Goal: Task Accomplishment & Management: Use online tool/utility

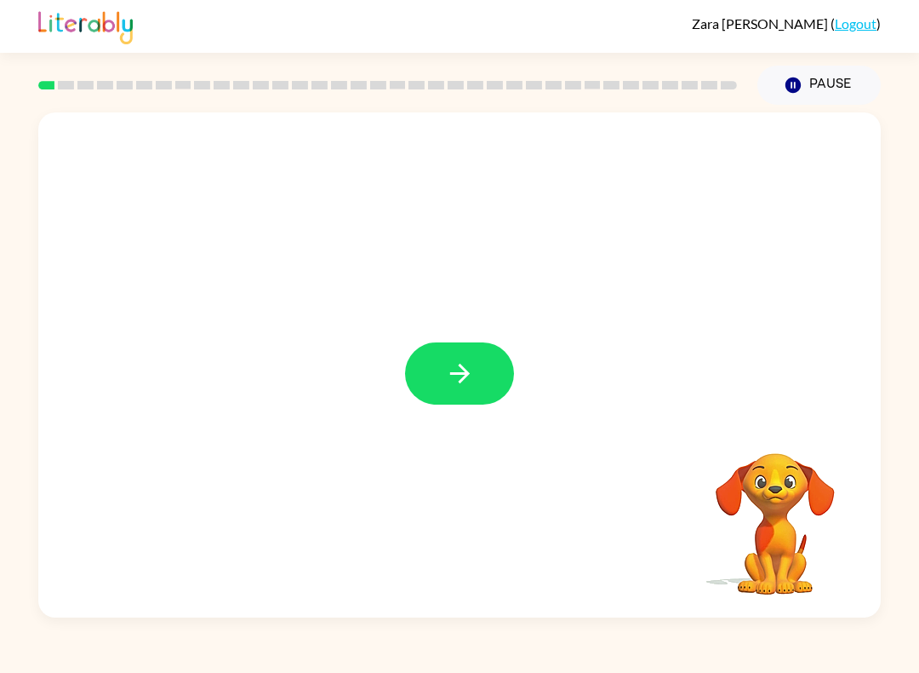
click at [483, 395] on button "button" at bounding box center [459, 373] width 109 height 62
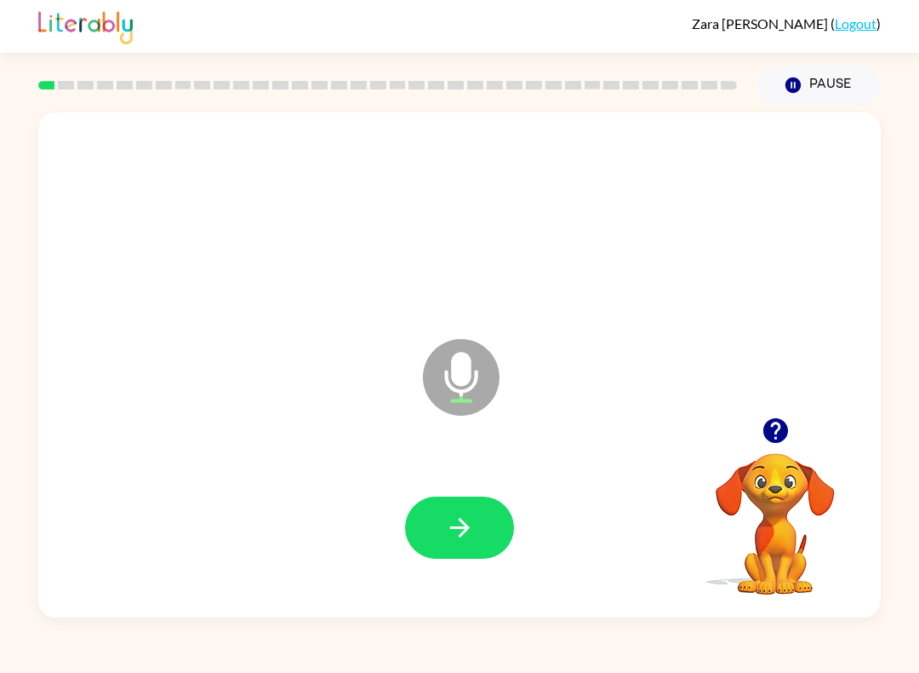
click at [451, 506] on button "button" at bounding box center [459, 527] width 109 height 62
click at [450, 506] on div at bounding box center [459, 528] width 809 height 146
click at [453, 547] on button "button" at bounding box center [459, 527] width 109 height 62
click at [873, 22] on link "Logout" at bounding box center [856, 23] width 42 height 16
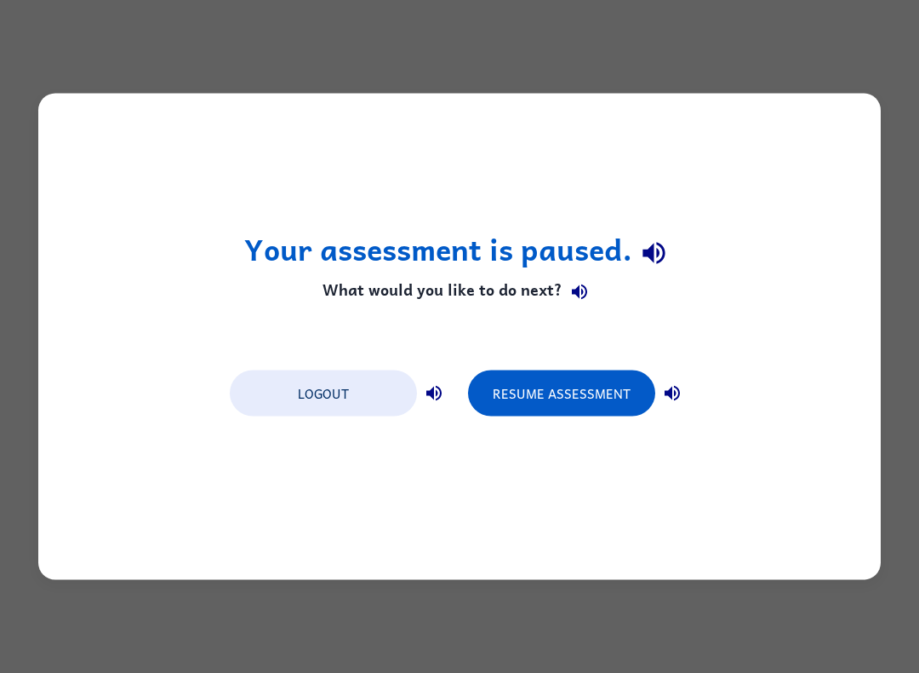
click at [523, 399] on button "Resume Assessment" at bounding box center [561, 393] width 187 height 46
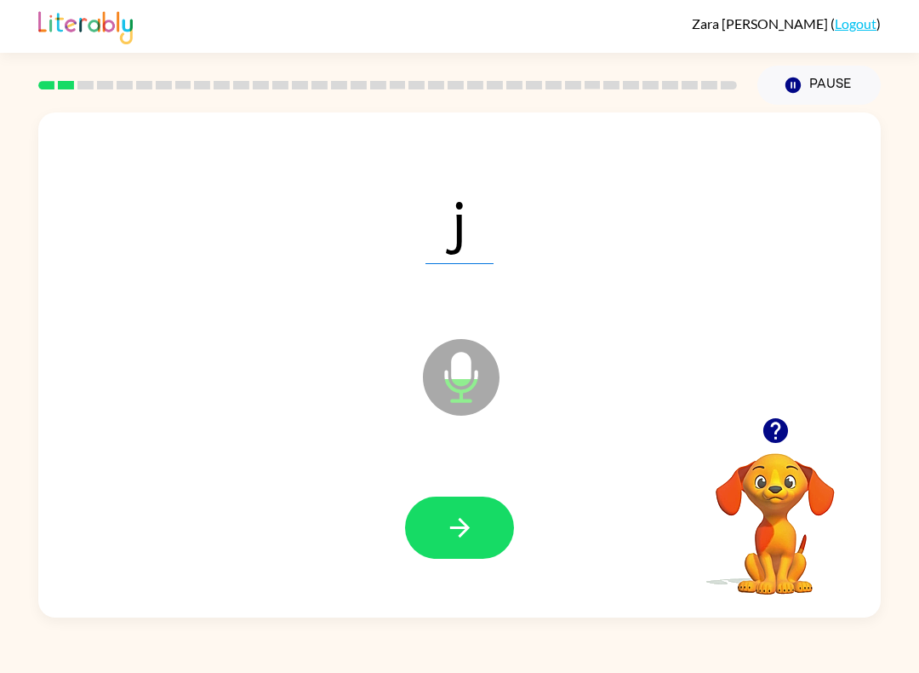
click at [462, 535] on icon "button" at bounding box center [460, 528] width 20 height 20
click at [478, 521] on button "button" at bounding box center [459, 527] width 109 height 62
click at [449, 535] on icon "button" at bounding box center [460, 528] width 30 height 30
click at [443, 538] on button "button" at bounding box center [459, 527] width 109 height 62
click at [439, 498] on button "button" at bounding box center [459, 527] width 109 height 62
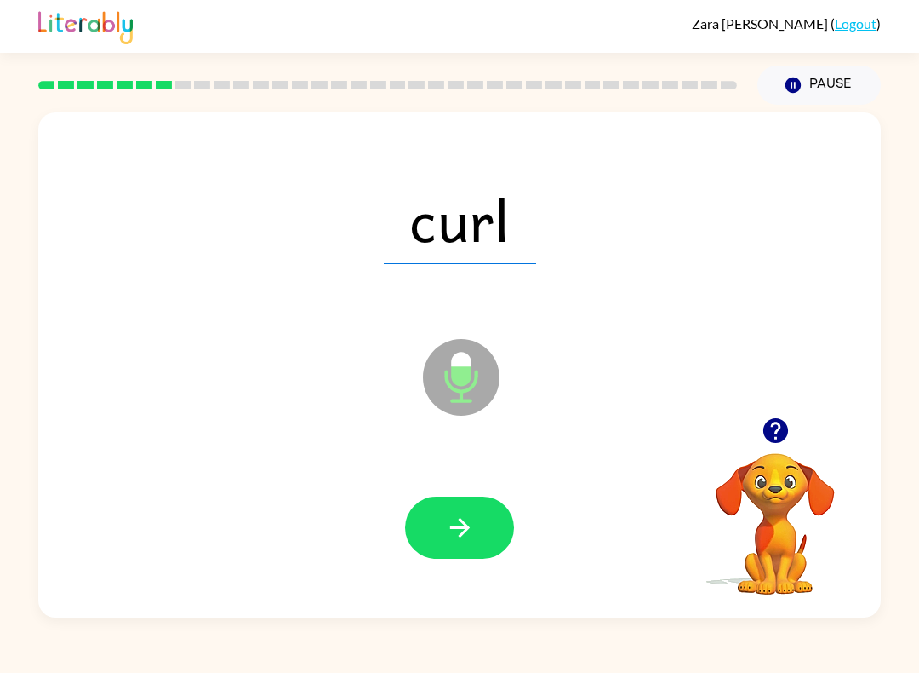
click at [470, 509] on button "button" at bounding box center [459, 527] width 109 height 62
click at [473, 569] on div at bounding box center [459, 528] width 809 height 146
click at [460, 498] on button "button" at bounding box center [459, 527] width 109 height 62
click at [465, 529] on icon "button" at bounding box center [460, 528] width 20 height 20
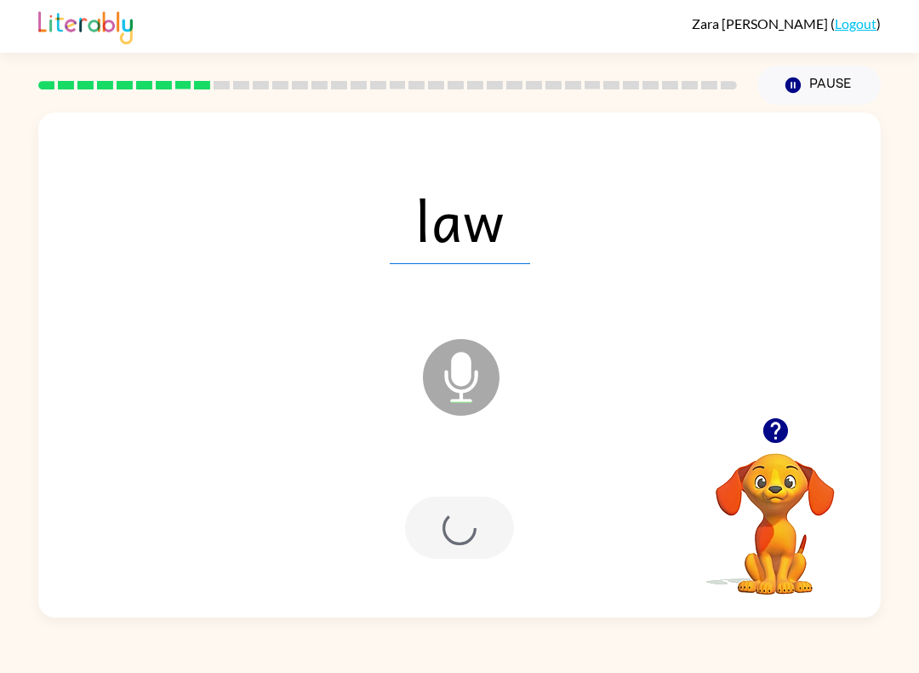
click at [456, 499] on div at bounding box center [459, 527] width 109 height 62
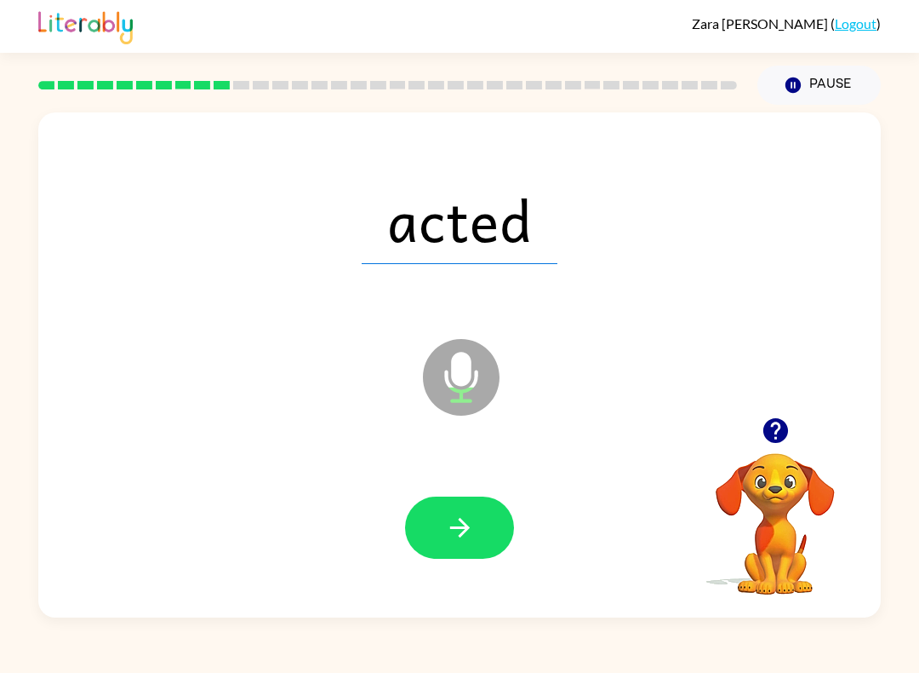
click at [445, 513] on icon "button" at bounding box center [460, 528] width 30 height 30
click at [457, 539] on icon "button" at bounding box center [460, 528] width 30 height 30
click at [457, 516] on icon "button" at bounding box center [460, 528] width 30 height 30
click at [511, 535] on button "button" at bounding box center [459, 527] width 109 height 62
click at [453, 501] on button "button" at bounding box center [459, 527] width 109 height 62
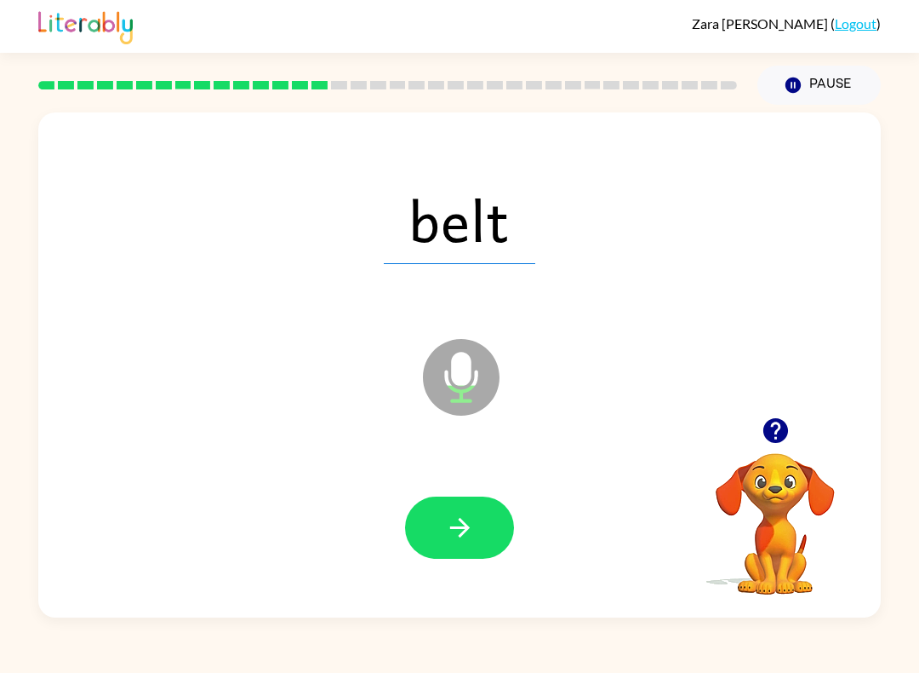
click at [473, 513] on icon "button" at bounding box center [460, 528] width 30 height 30
click at [449, 537] on icon "button" at bounding box center [460, 528] width 30 height 30
click at [464, 546] on button "button" at bounding box center [459, 527] width 109 height 62
click at [487, 511] on button "button" at bounding box center [459, 527] width 109 height 62
click at [461, 499] on button "button" at bounding box center [459, 527] width 109 height 62
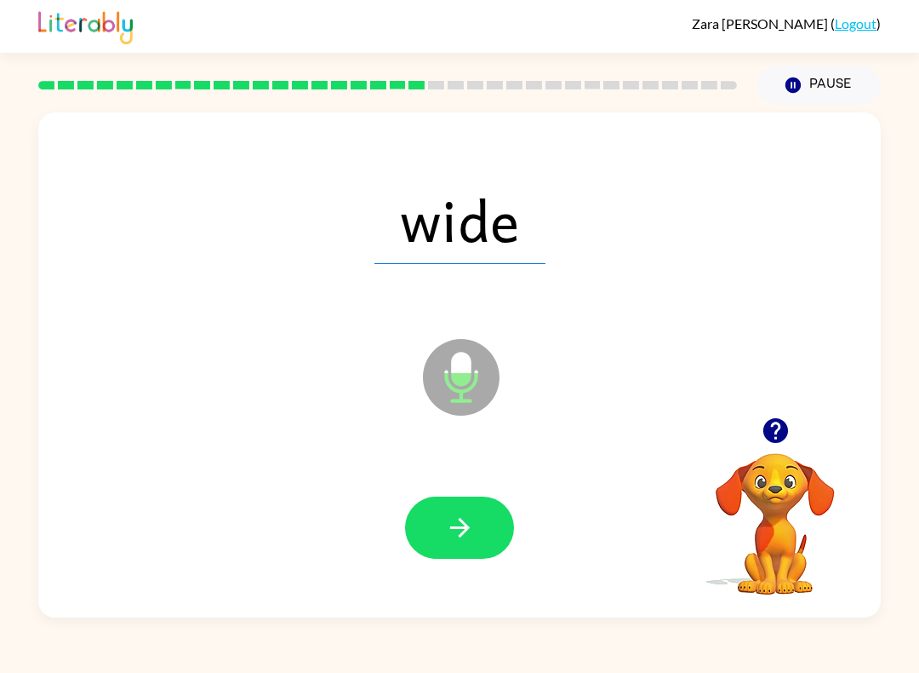
click at [470, 508] on button "button" at bounding box center [459, 527] width 109 height 62
click at [432, 542] on button "button" at bounding box center [459, 527] width 109 height 62
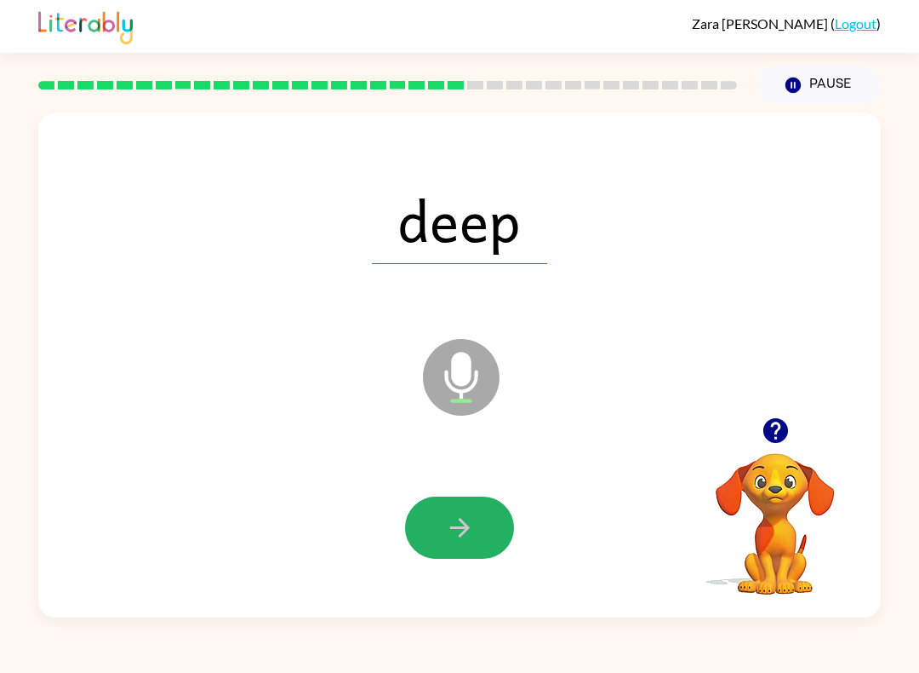
click at [480, 548] on button "button" at bounding box center [459, 527] width 109 height 62
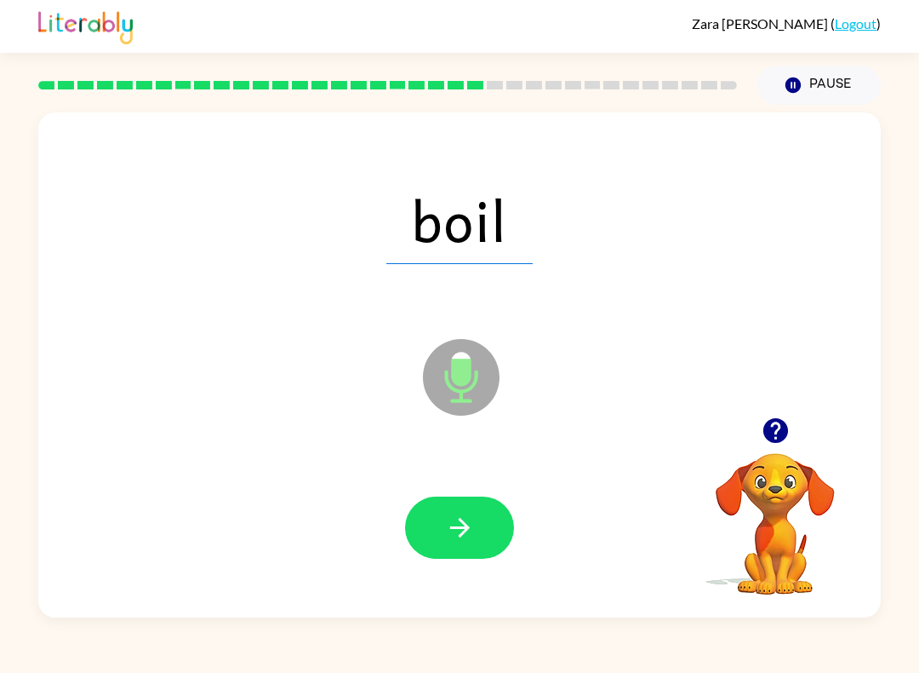
click at [455, 520] on icon "button" at bounding box center [460, 528] width 30 height 30
click at [464, 581] on div at bounding box center [459, 528] width 809 height 146
click at [472, 545] on button "button" at bounding box center [459, 527] width 109 height 62
click at [473, 527] on icon "button" at bounding box center [460, 528] width 30 height 30
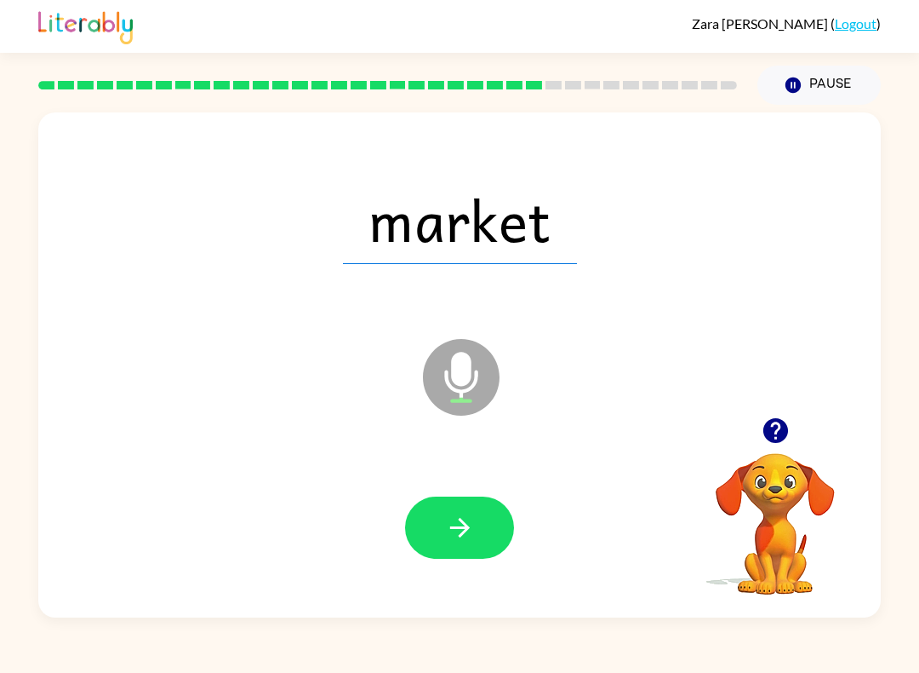
click at [456, 505] on button "button" at bounding box center [459, 527] width 109 height 62
click at [424, 478] on div at bounding box center [459, 528] width 809 height 146
click at [472, 499] on button "button" at bounding box center [459, 527] width 109 height 62
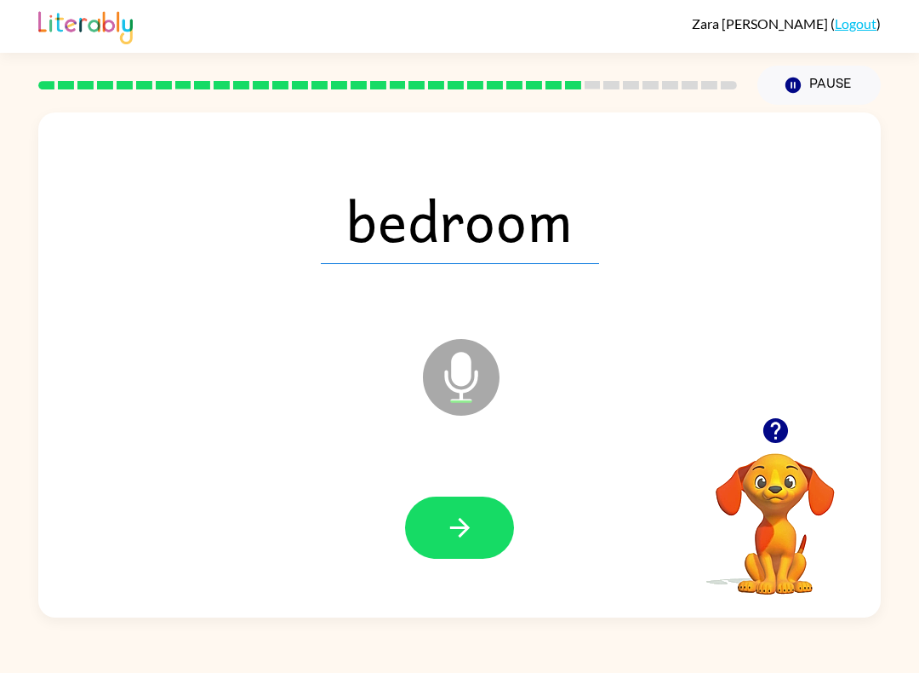
click at [475, 581] on div at bounding box center [459, 528] width 809 height 146
click at [477, 547] on button "button" at bounding box center [459, 527] width 109 height 62
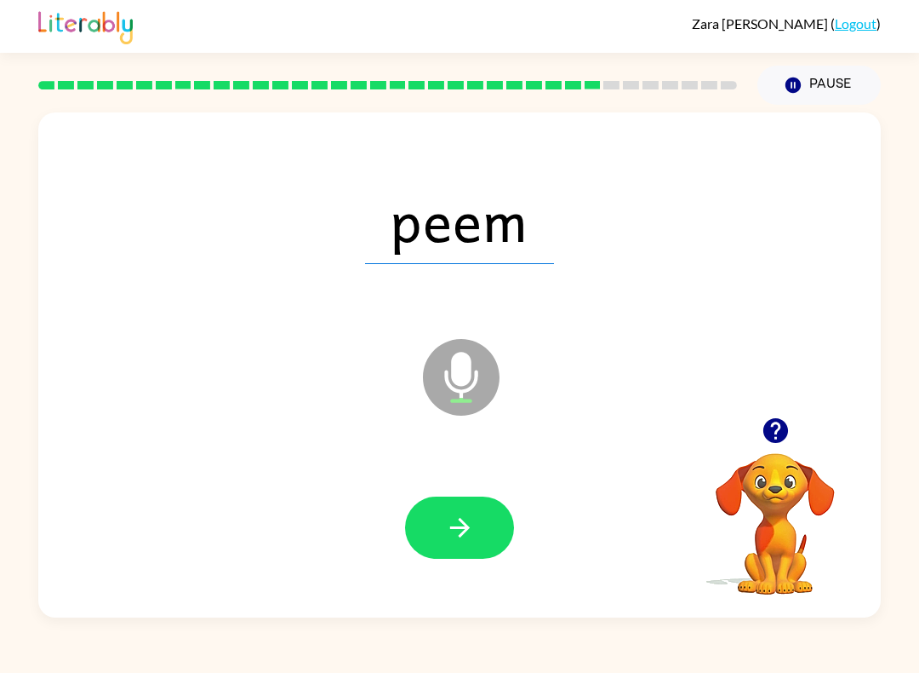
click at [477, 548] on button "button" at bounding box center [459, 527] width 109 height 62
click at [449, 556] on button "button" at bounding box center [459, 527] width 109 height 62
click at [458, 537] on icon "button" at bounding box center [460, 528] width 30 height 30
click at [478, 541] on button "button" at bounding box center [459, 527] width 109 height 62
click at [477, 541] on div at bounding box center [459, 527] width 109 height 62
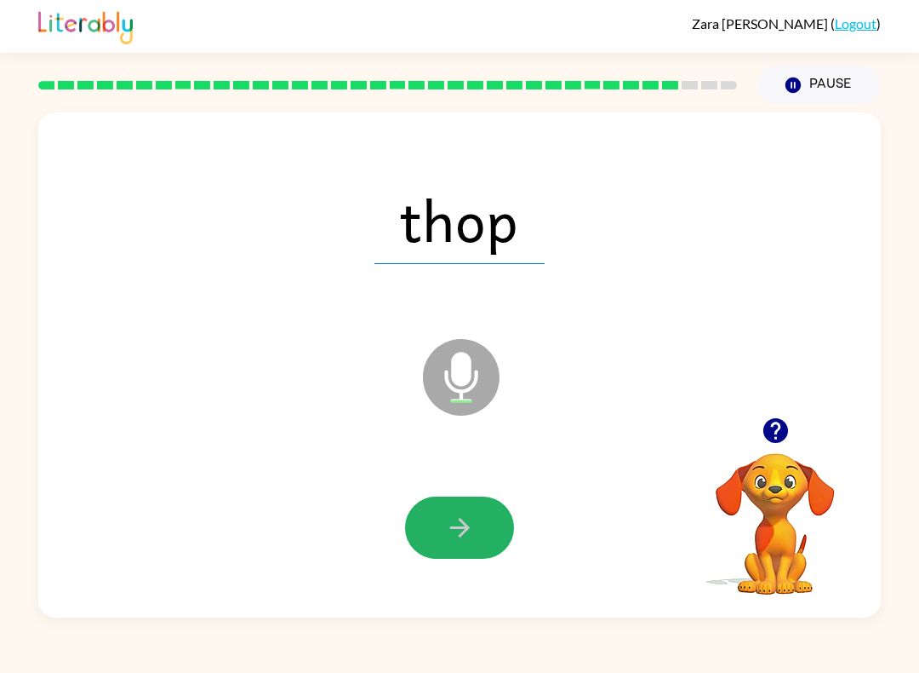
click at [455, 530] on icon "button" at bounding box center [460, 528] width 30 height 30
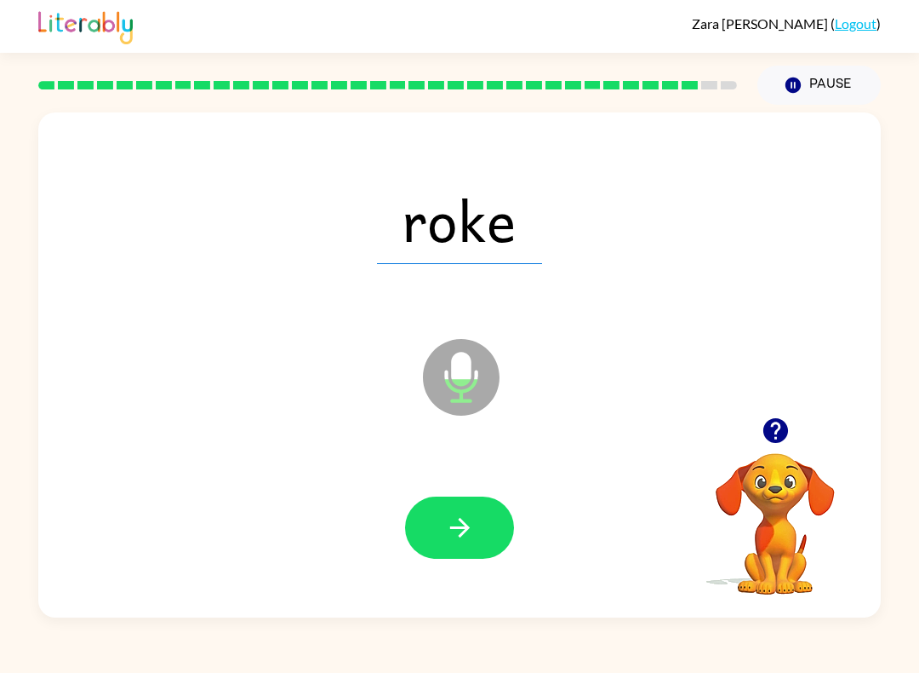
click at [486, 547] on button "button" at bounding box center [459, 527] width 109 height 62
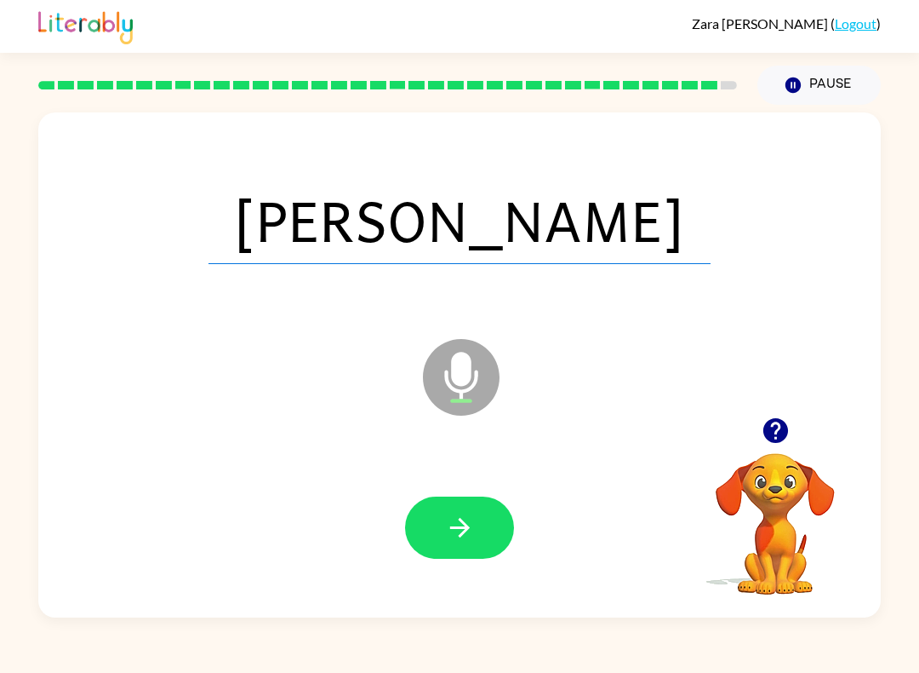
click at [445, 536] on icon "button" at bounding box center [460, 528] width 30 height 30
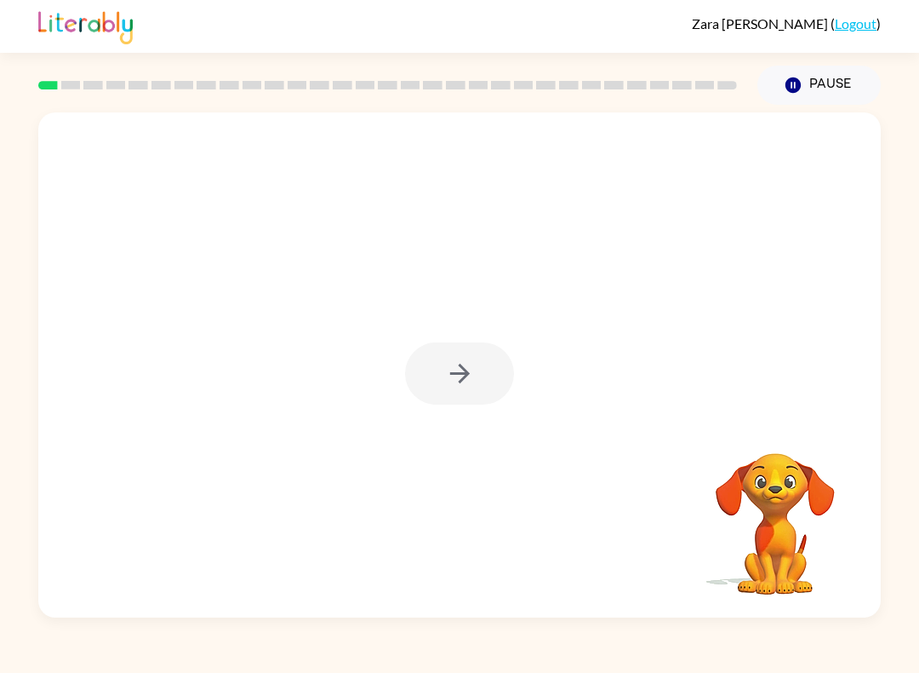
click at [409, 380] on div at bounding box center [459, 373] width 109 height 62
click at [426, 408] on div at bounding box center [459, 364] width 843 height 505
click at [427, 380] on div at bounding box center [459, 373] width 109 height 62
click at [426, 379] on div at bounding box center [459, 373] width 109 height 62
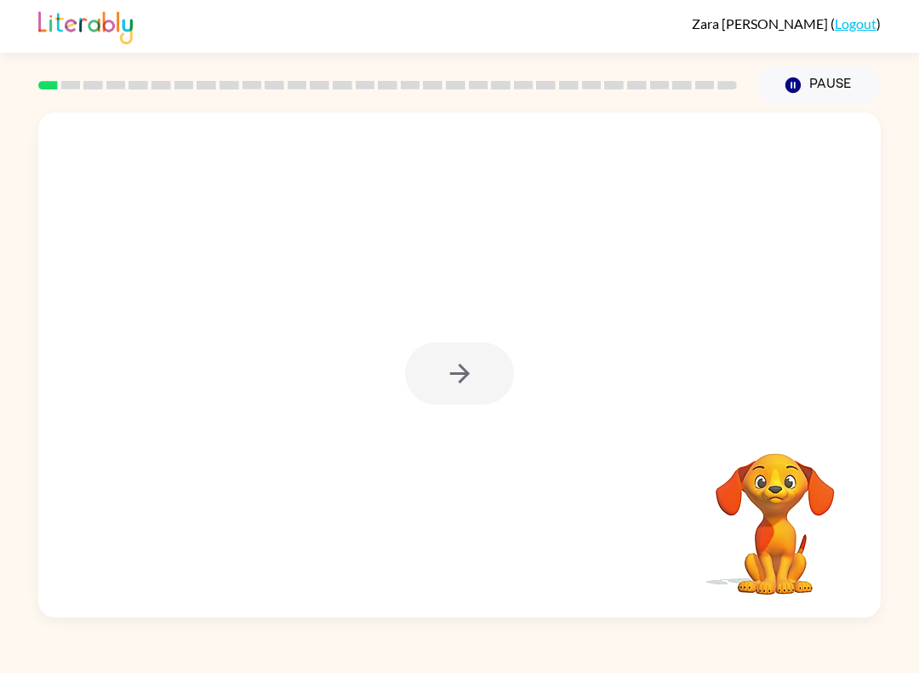
click at [426, 378] on div at bounding box center [459, 373] width 109 height 62
click at [446, 374] on div at bounding box center [459, 373] width 109 height 62
click at [464, 402] on button "button" at bounding box center [459, 373] width 109 height 62
click at [451, 358] on div at bounding box center [459, 264] width 843 height 305
click at [450, 358] on div at bounding box center [459, 264] width 843 height 305
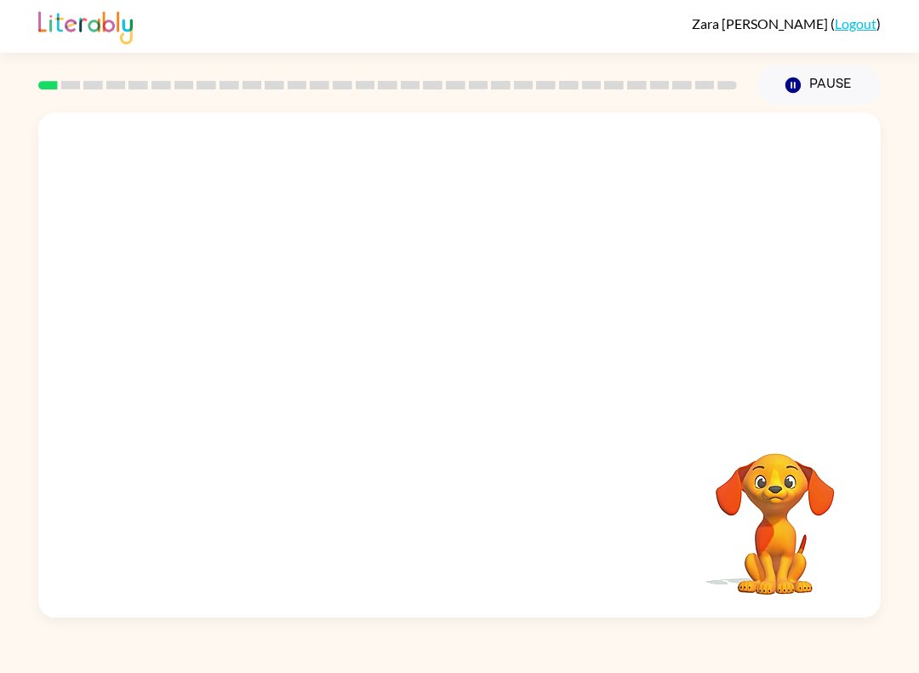
click at [427, 381] on div at bounding box center [459, 264] width 843 height 305
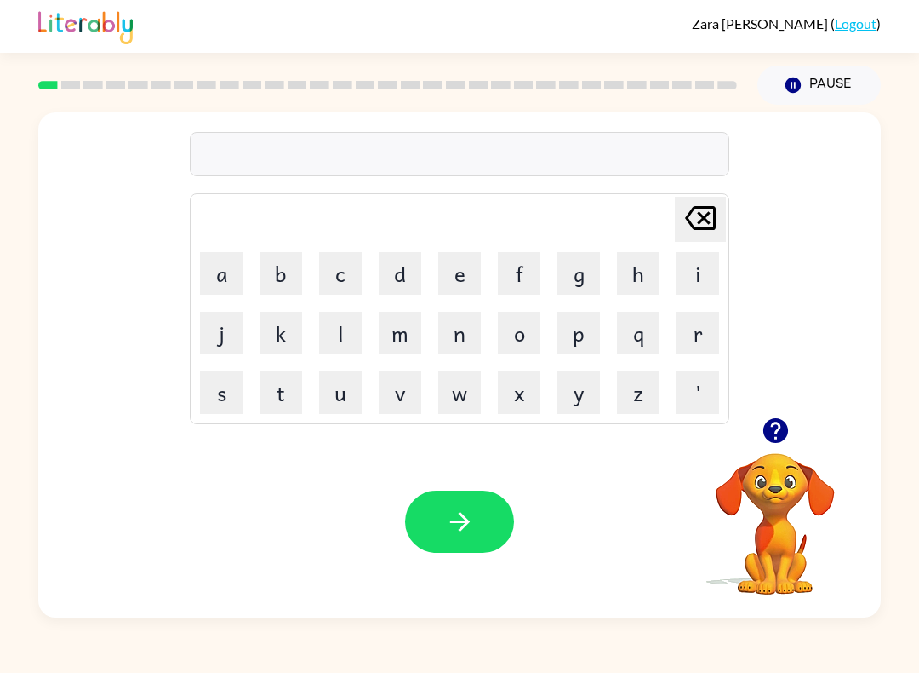
click at [568, 272] on button "g" at bounding box center [579, 273] width 43 height 43
click at [232, 262] on button "a" at bounding box center [221, 273] width 43 height 43
click at [562, 333] on button "p" at bounding box center [579, 333] width 43 height 43
click at [469, 540] on button "button" at bounding box center [459, 521] width 109 height 62
click at [580, 322] on button "p" at bounding box center [579, 333] width 43 height 43
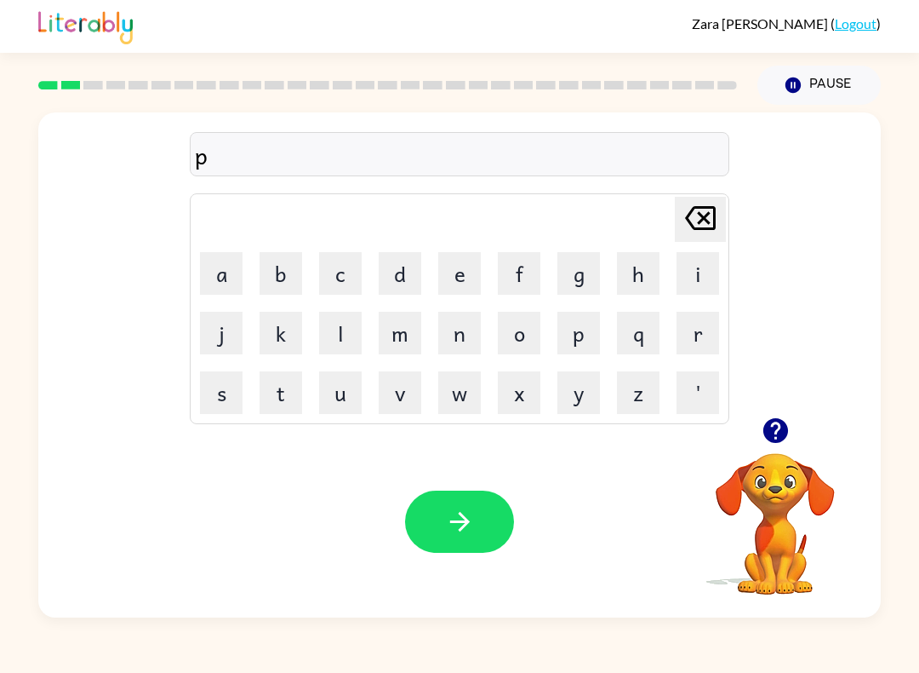
click at [528, 343] on button "o" at bounding box center [519, 333] width 43 height 43
click at [221, 338] on button "j" at bounding box center [221, 333] width 43 height 43
click at [497, 476] on div "Your browser must support playing .mp4 files to use Literably. Please try using…" at bounding box center [459, 522] width 843 height 192
click at [455, 531] on icon "button" at bounding box center [460, 522] width 30 height 30
click at [350, 404] on button "u" at bounding box center [340, 392] width 43 height 43
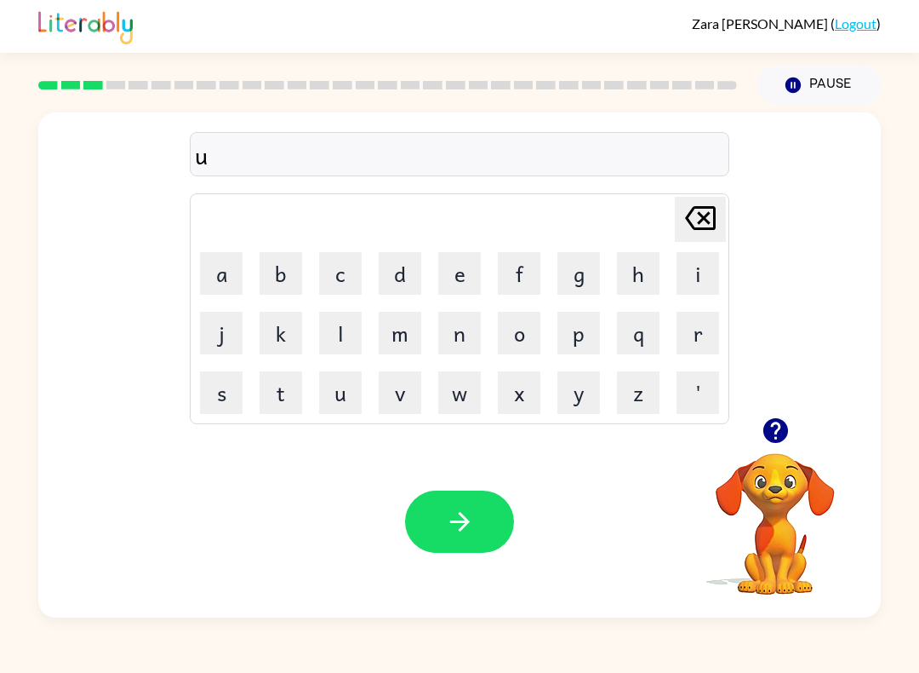
click at [381, 269] on button "d" at bounding box center [400, 273] width 43 height 43
click at [682, 240] on div "[PERSON_NAME] last character input" at bounding box center [700, 219] width 41 height 43
click at [684, 243] on table "[PERSON_NAME] last character input a b c d e f g h i j k l m n o p q r s t u v …" at bounding box center [460, 308] width 538 height 229
click at [683, 240] on div "[PERSON_NAME] last character input" at bounding box center [700, 219] width 41 height 43
click at [689, 245] on td "i" at bounding box center [698, 273] width 58 height 58
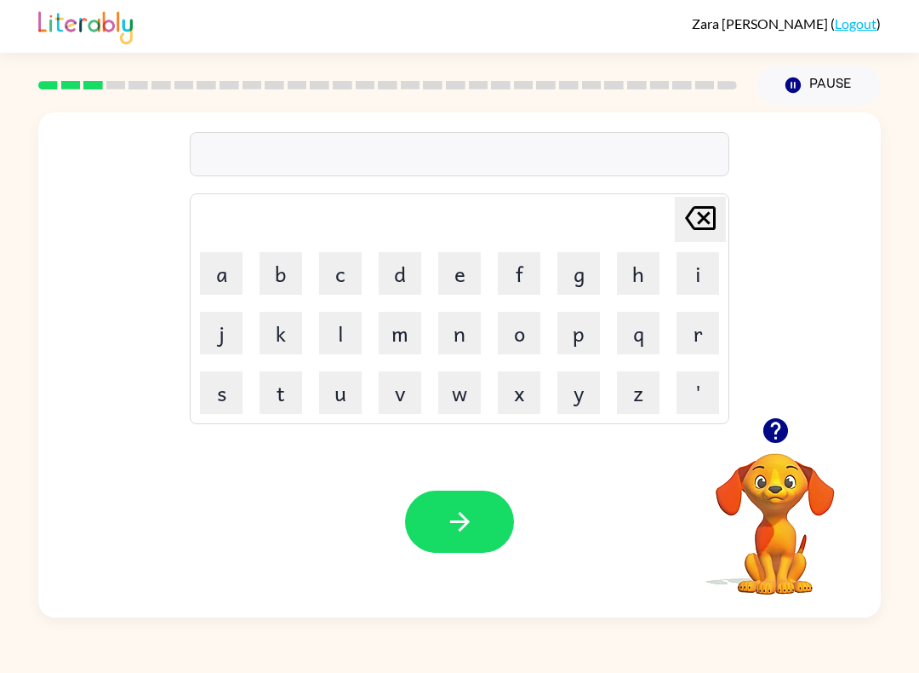
click at [398, 320] on button "m" at bounding box center [400, 333] width 43 height 43
click at [338, 387] on button "u" at bounding box center [340, 392] width 43 height 43
click at [406, 279] on button "d" at bounding box center [400, 273] width 43 height 43
click at [475, 522] on button "button" at bounding box center [459, 521] width 109 height 62
click at [333, 261] on button "c" at bounding box center [340, 273] width 43 height 43
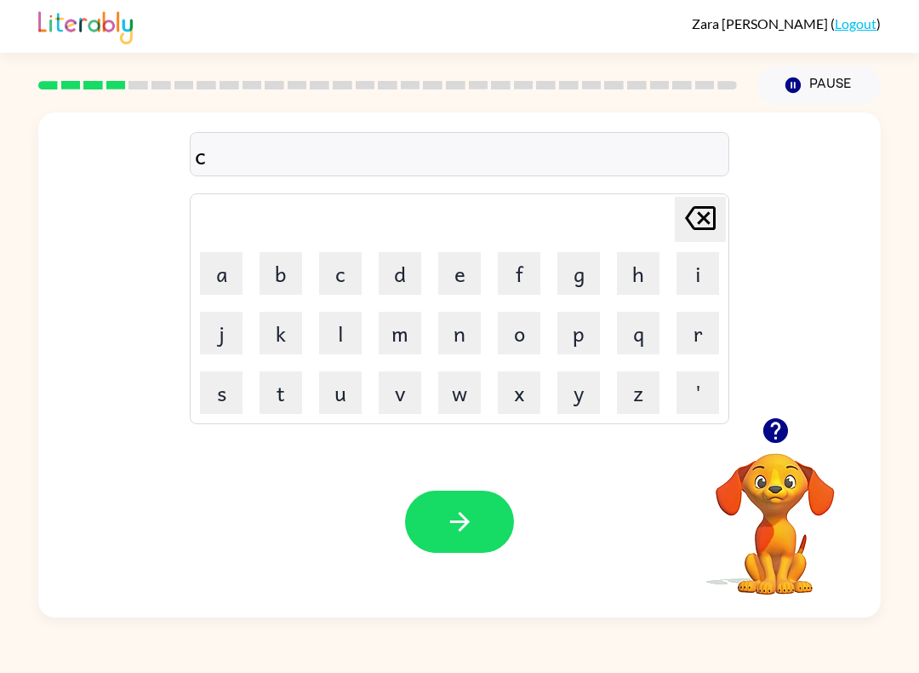
click at [303, 212] on td "[PERSON_NAME] last character input" at bounding box center [459, 219] width 535 height 47
click at [335, 258] on button "c" at bounding box center [340, 273] width 43 height 43
click at [346, 265] on button "c" at bounding box center [340, 273] width 43 height 43
click at [345, 264] on button "c" at bounding box center [340, 273] width 43 height 43
click at [693, 224] on icon "[PERSON_NAME] last character input" at bounding box center [700, 218] width 41 height 41
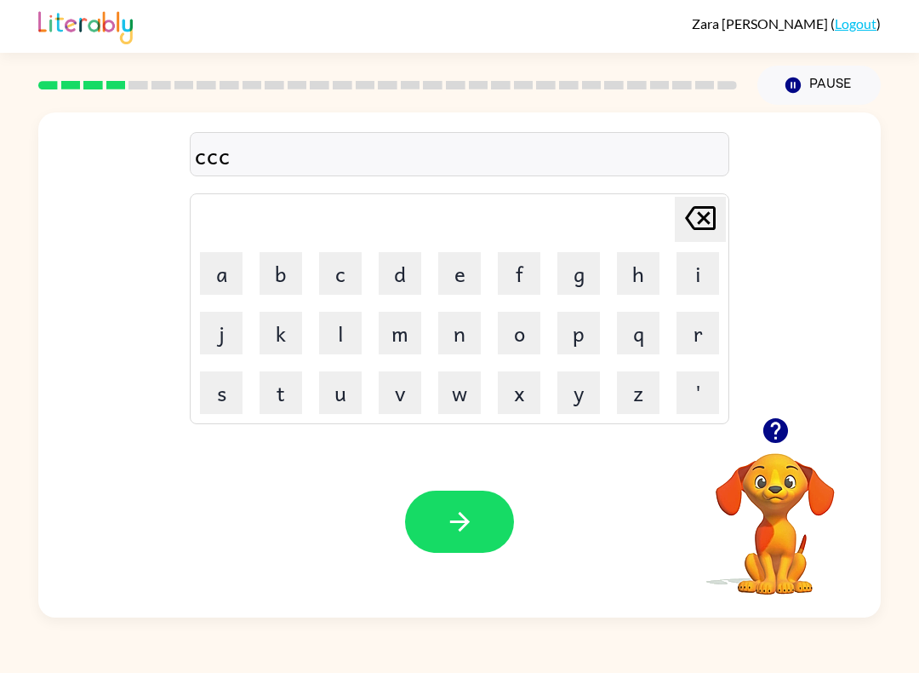
click at [707, 204] on icon "[PERSON_NAME] last character input" at bounding box center [700, 218] width 41 height 41
click at [719, 201] on icon "[PERSON_NAME] last character input" at bounding box center [700, 218] width 41 height 41
click at [699, 330] on button "r" at bounding box center [698, 333] width 43 height 43
click at [578, 333] on button "p" at bounding box center [579, 333] width 43 height 43
click at [696, 215] on icon "[PERSON_NAME] last character input" at bounding box center [700, 218] width 41 height 41
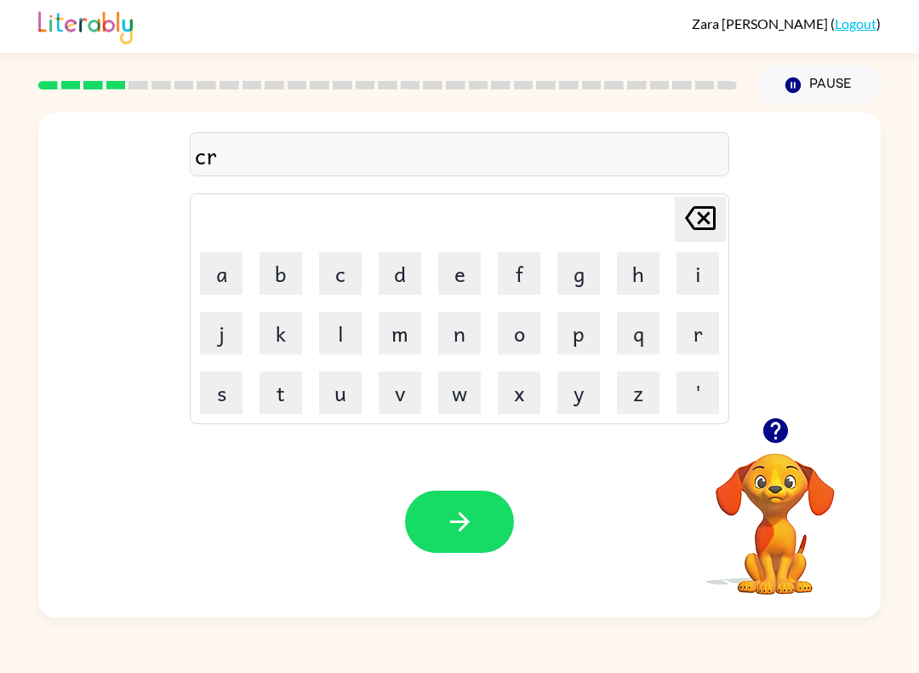
click at [524, 329] on button "o" at bounding box center [519, 333] width 43 height 43
click at [574, 318] on button "p" at bounding box center [579, 333] width 43 height 43
click at [444, 539] on button "button" at bounding box center [459, 521] width 109 height 62
click at [518, 283] on button "f" at bounding box center [519, 273] width 43 height 43
click at [352, 337] on button "l" at bounding box center [340, 333] width 43 height 43
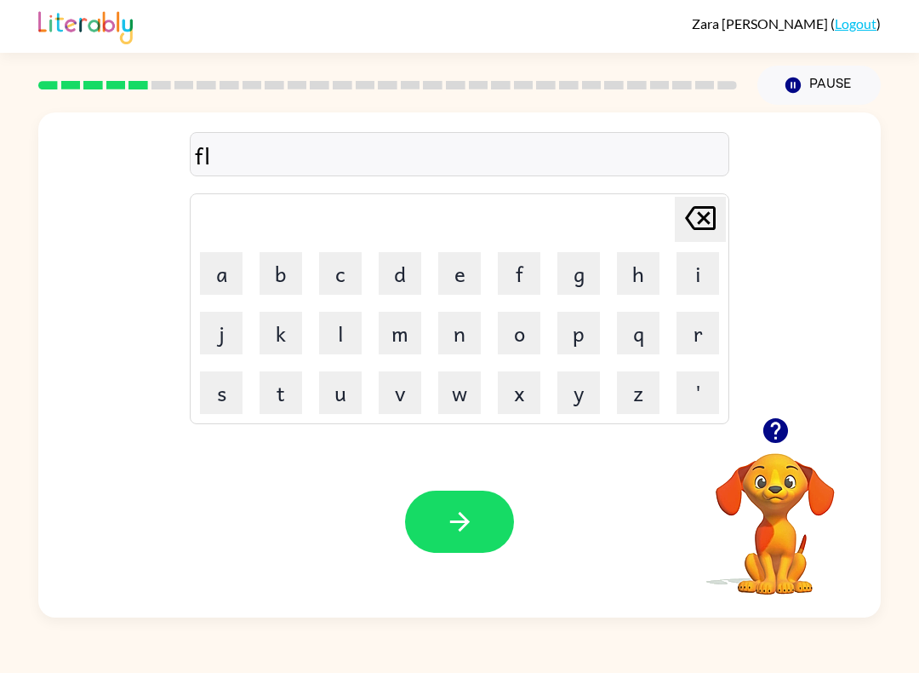
click at [707, 276] on button "i" at bounding box center [698, 273] width 43 height 43
click at [275, 339] on button "k" at bounding box center [281, 333] width 43 height 43
click at [703, 215] on icon "[PERSON_NAME] last character input" at bounding box center [700, 218] width 41 height 41
click at [351, 275] on button "c" at bounding box center [340, 273] width 43 height 43
click at [686, 205] on icon "[PERSON_NAME] last character input" at bounding box center [700, 218] width 41 height 41
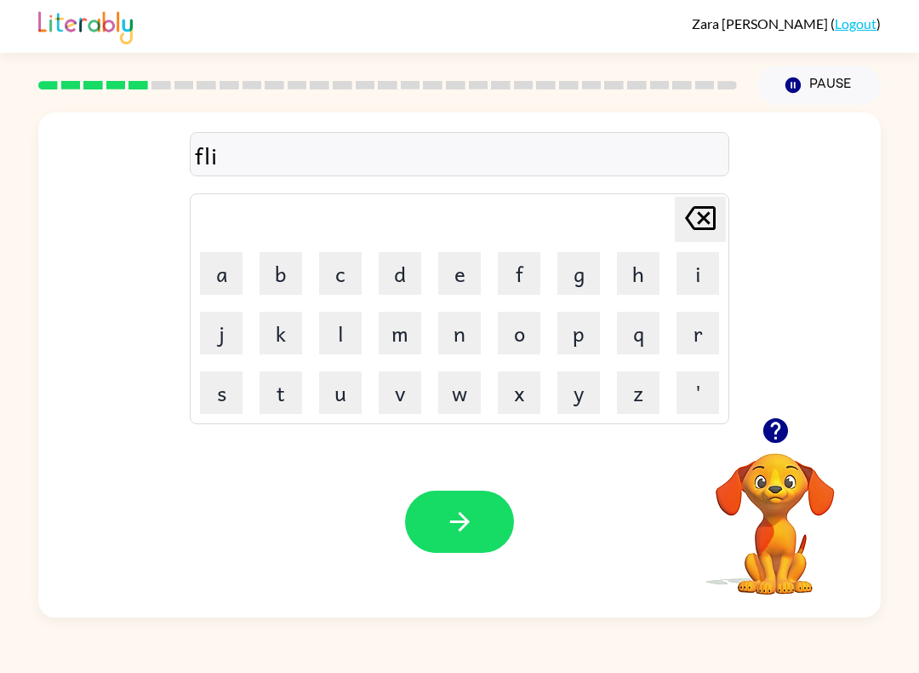
click at [281, 320] on button "k" at bounding box center [281, 333] width 43 height 43
click at [461, 524] on icon "button" at bounding box center [460, 522] width 30 height 30
click at [279, 267] on button "b" at bounding box center [281, 273] width 43 height 43
click at [332, 278] on button "c" at bounding box center [340, 273] width 43 height 43
click at [214, 272] on button "a" at bounding box center [221, 273] width 43 height 43
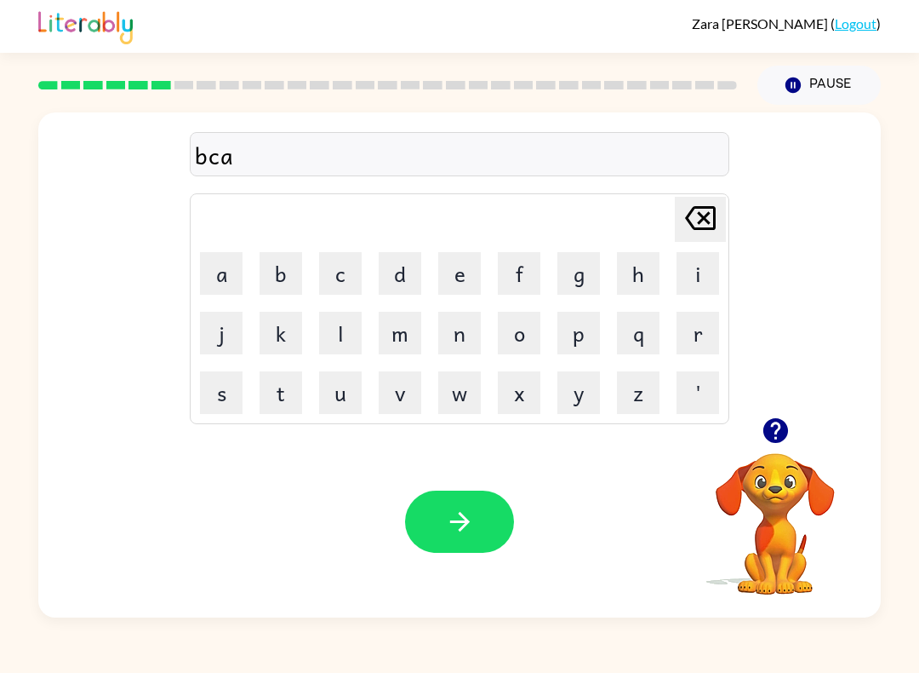
click at [702, 220] on icon at bounding box center [700, 218] width 31 height 24
click at [690, 192] on div "b [PERSON_NAME] last character input a b c d e f g h i j k l m n o p q r s t u …" at bounding box center [460, 265] width 540 height 318
click at [710, 238] on icon "[PERSON_NAME] last character input" at bounding box center [700, 218] width 41 height 41
click at [223, 272] on button "a" at bounding box center [221, 273] width 43 height 43
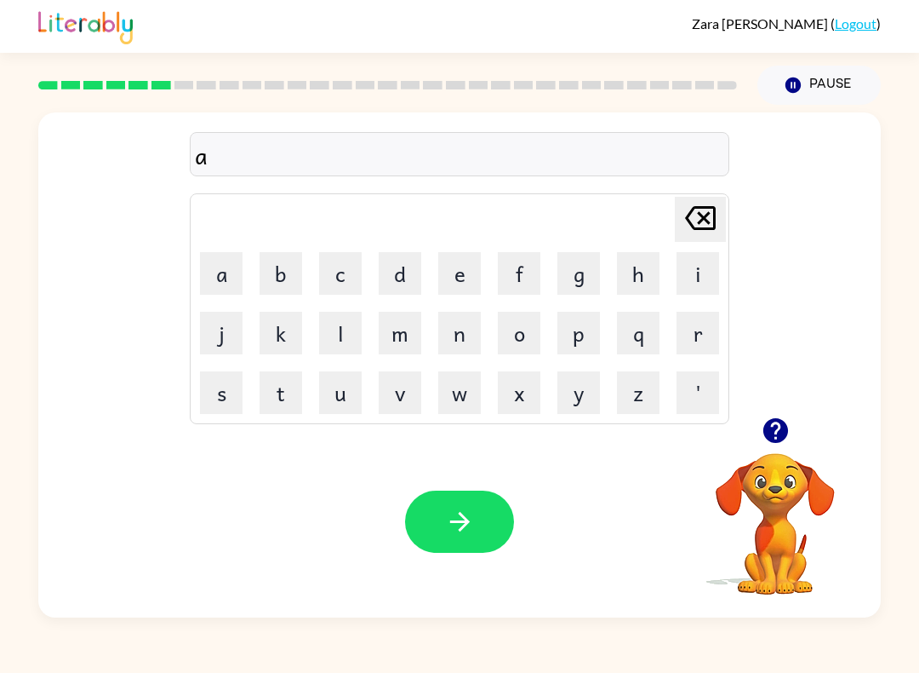
click at [281, 273] on button "b" at bounding box center [281, 273] width 43 height 43
click at [348, 272] on button "c" at bounding box center [340, 273] width 43 height 43
click at [398, 265] on button "d" at bounding box center [400, 273] width 43 height 43
click at [452, 261] on button "e" at bounding box center [459, 273] width 43 height 43
click at [529, 276] on button "f" at bounding box center [519, 273] width 43 height 43
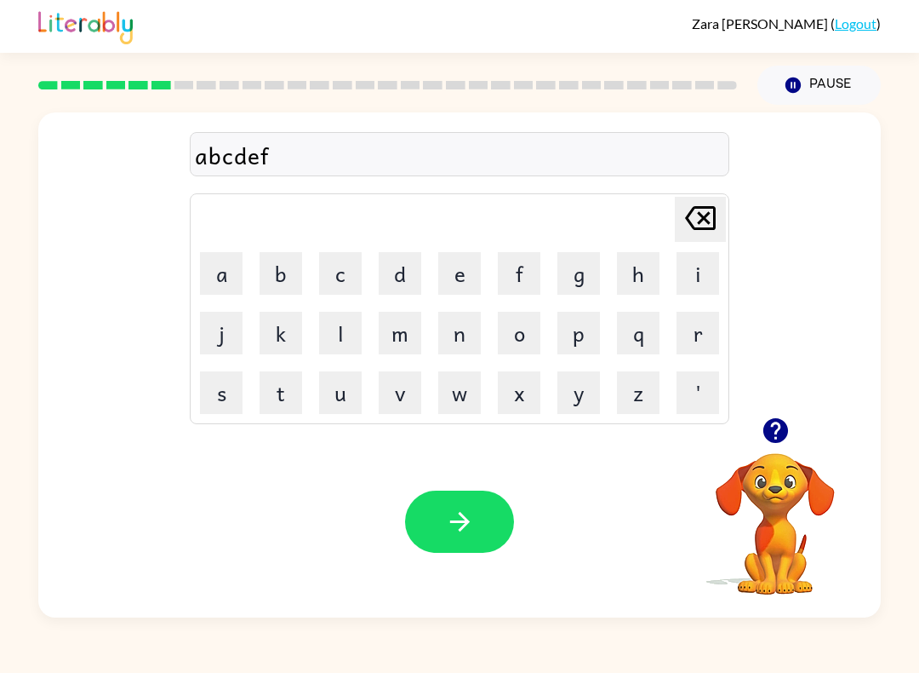
click at [632, 264] on button "h" at bounding box center [638, 273] width 43 height 43
click at [700, 262] on button "i" at bounding box center [698, 273] width 43 height 43
click at [220, 329] on button "j" at bounding box center [221, 333] width 43 height 43
click at [279, 335] on button "k" at bounding box center [281, 333] width 43 height 43
click at [342, 331] on button "l" at bounding box center [340, 333] width 43 height 43
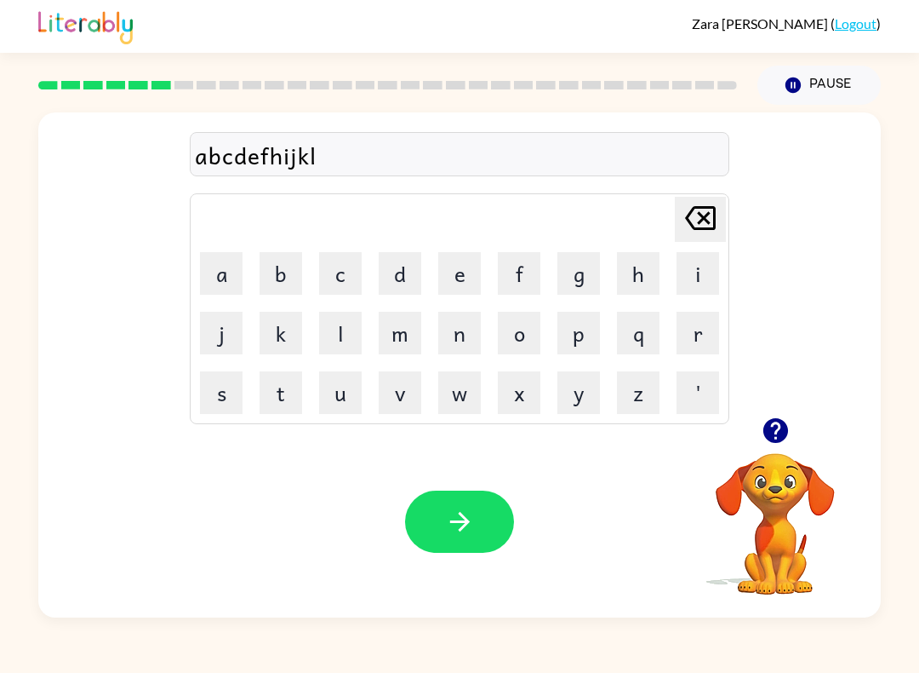
click at [388, 337] on button "m" at bounding box center [400, 333] width 43 height 43
click at [451, 327] on button "n" at bounding box center [459, 333] width 43 height 43
click at [523, 347] on button "o" at bounding box center [519, 333] width 43 height 43
click at [585, 341] on button "p" at bounding box center [579, 333] width 43 height 43
click at [632, 337] on button "q" at bounding box center [638, 333] width 43 height 43
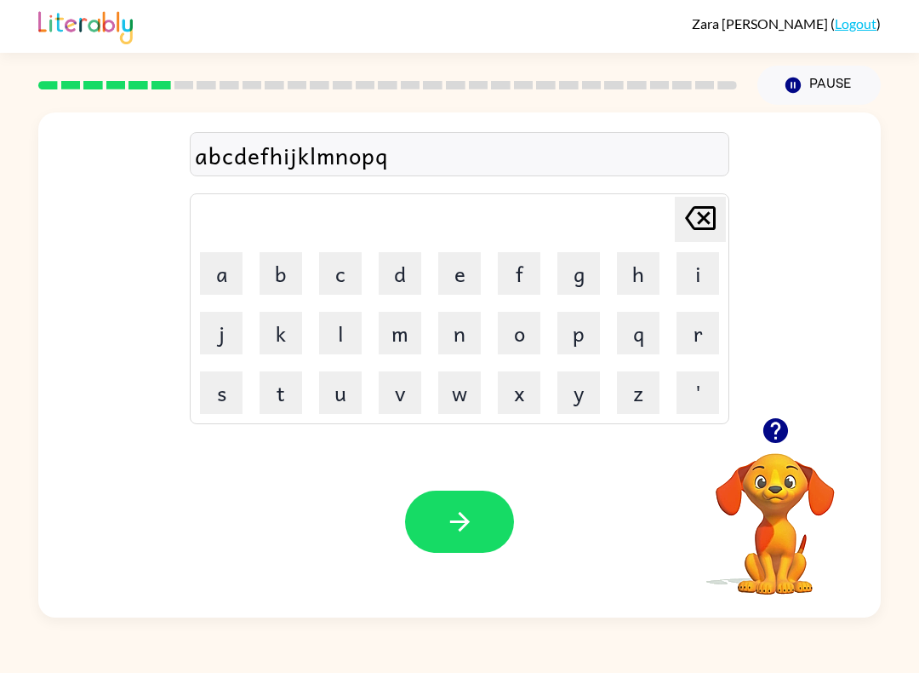
click at [698, 330] on button "r" at bounding box center [698, 333] width 43 height 43
click at [226, 385] on button "s" at bounding box center [221, 392] width 43 height 43
click at [279, 390] on button "t" at bounding box center [281, 392] width 43 height 43
click at [343, 387] on button "u" at bounding box center [340, 392] width 43 height 43
click at [413, 398] on button "v" at bounding box center [400, 392] width 43 height 43
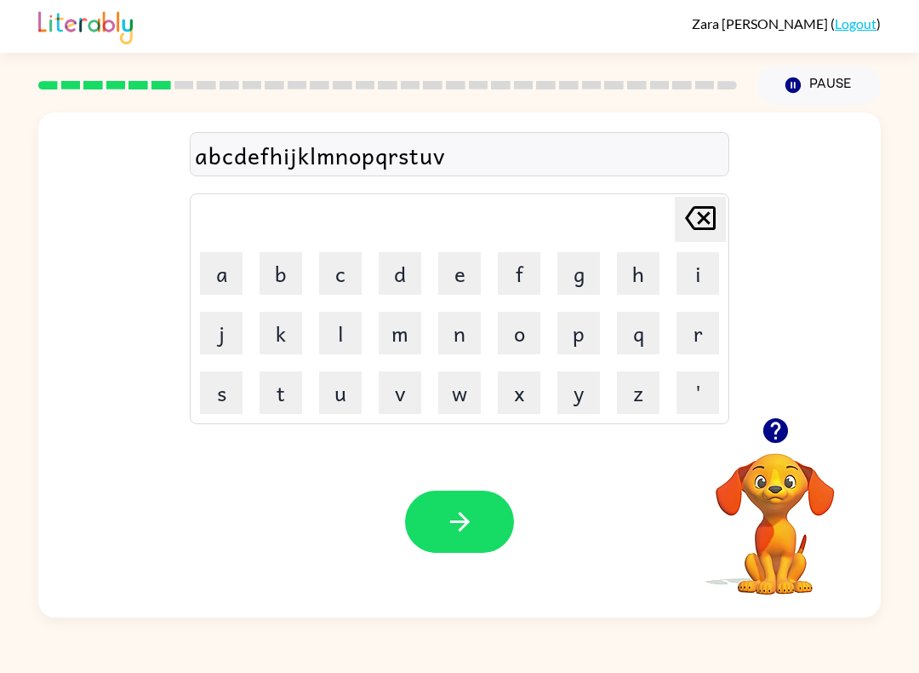
click at [469, 388] on button "w" at bounding box center [459, 392] width 43 height 43
click at [521, 384] on button "x" at bounding box center [519, 392] width 43 height 43
click at [594, 402] on button "y" at bounding box center [579, 392] width 43 height 43
click at [646, 391] on button "z" at bounding box center [638, 392] width 43 height 43
click at [706, 213] on icon "[PERSON_NAME] last character input" at bounding box center [700, 218] width 41 height 41
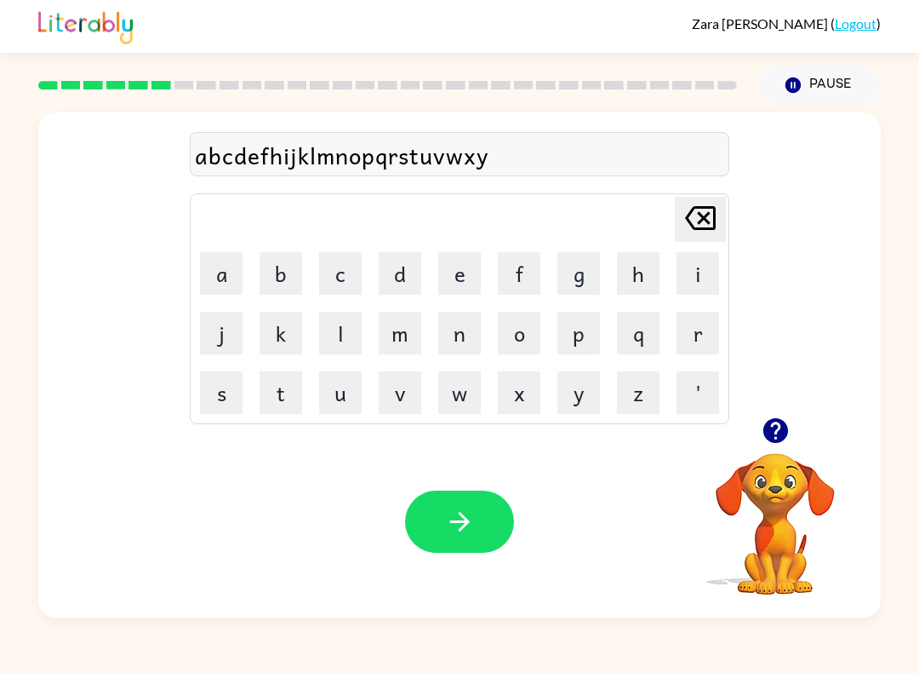
click at [691, 209] on icon "[PERSON_NAME] last character input" at bounding box center [700, 218] width 41 height 41
click at [713, 202] on icon "[PERSON_NAME] last character input" at bounding box center [700, 218] width 41 height 41
click at [706, 203] on icon "[PERSON_NAME] last character input" at bounding box center [700, 218] width 41 height 41
click at [705, 203] on icon "[PERSON_NAME] last character input" at bounding box center [700, 218] width 41 height 41
click at [692, 193] on div "abcdefhijklmnopqrstu Delete Delete last character input a b c d e f g h i j k l…" at bounding box center [460, 265] width 540 height 318
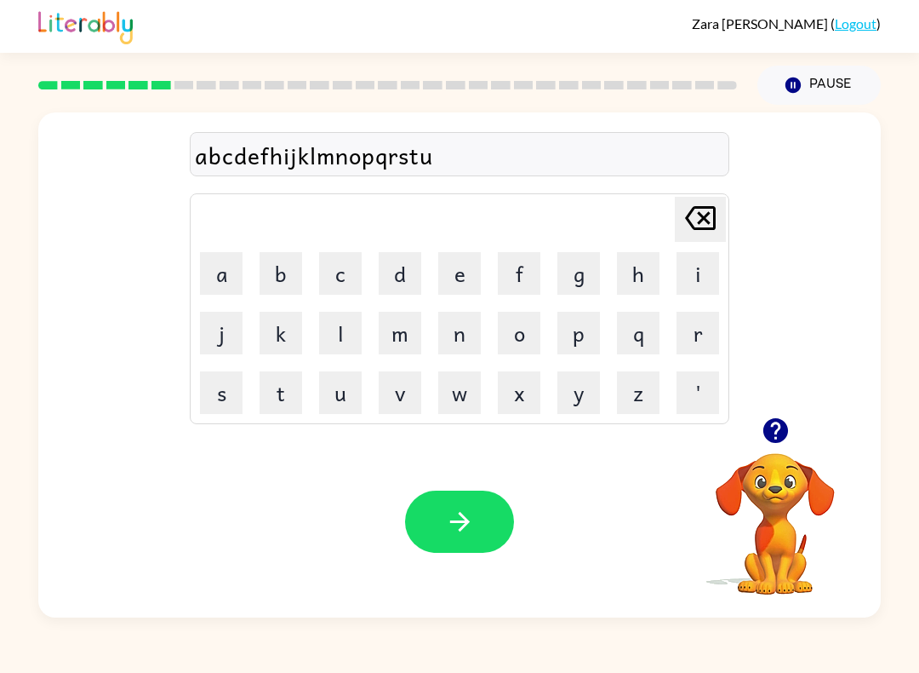
click at [691, 193] on div "abcdefhijklmnopqrstu Delete Delete last character input a b c d e f g h i j k l…" at bounding box center [460, 265] width 540 height 318
click at [685, 179] on div "abcdefhijklmnopqrstu Delete Delete last character input a b c d e f g h i j k l…" at bounding box center [460, 265] width 540 height 318
click at [685, 178] on div "abcdefhijklmnopqrstu Delete Delete last character input a b c d e f g h i j k l…" at bounding box center [460, 265] width 540 height 318
click at [702, 204] on icon "[PERSON_NAME] last character input" at bounding box center [700, 218] width 41 height 41
click at [696, 198] on icon "[PERSON_NAME] last character input" at bounding box center [700, 218] width 41 height 41
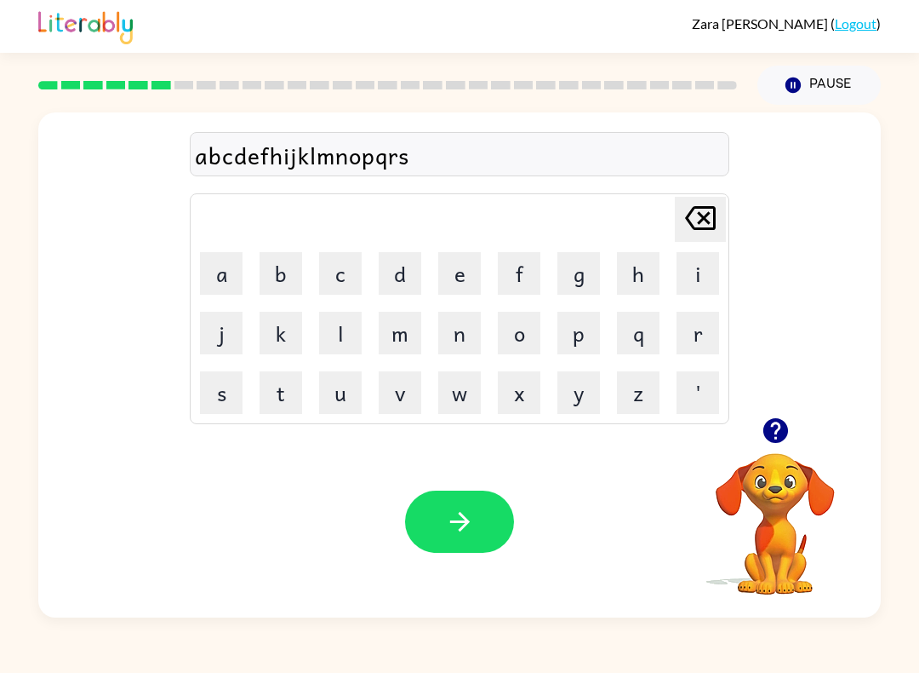
click at [684, 190] on div "abcdefhijklmnopqrs Delete Delete last character input a b c d e f g h i j k l m…" at bounding box center [460, 265] width 540 height 318
click at [701, 198] on icon "[PERSON_NAME] last character input" at bounding box center [700, 218] width 41 height 41
click at [704, 226] on icon "[PERSON_NAME] last character input" at bounding box center [700, 218] width 41 height 41
click at [702, 220] on icon at bounding box center [700, 218] width 31 height 24
click at [699, 216] on icon "[PERSON_NAME] last character input" at bounding box center [700, 218] width 41 height 41
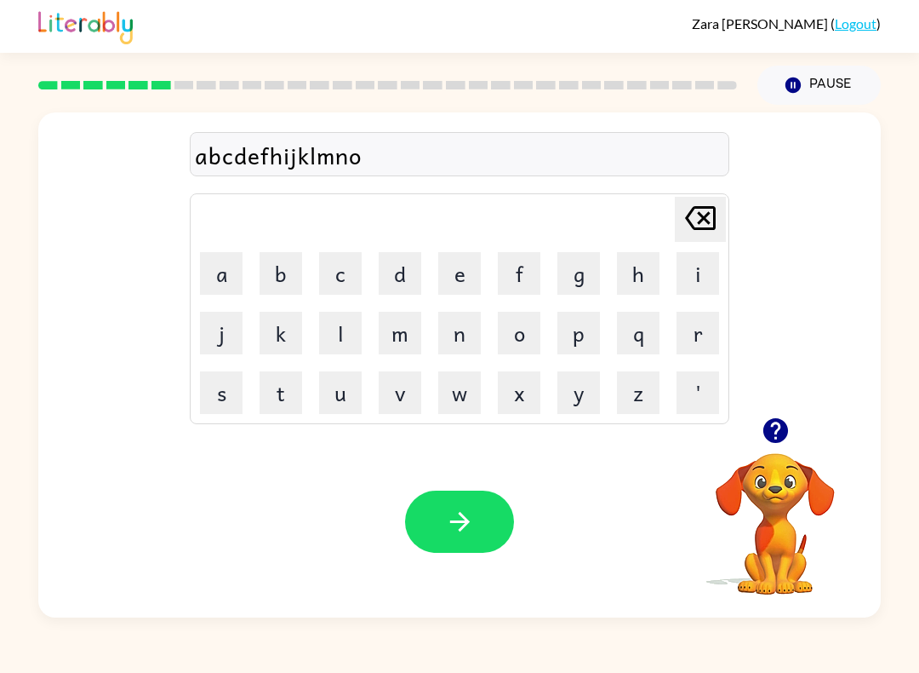
click at [716, 213] on icon at bounding box center [700, 218] width 31 height 24
click at [715, 210] on icon at bounding box center [700, 218] width 31 height 24
click at [718, 211] on icon "[PERSON_NAME] last character input" at bounding box center [700, 218] width 41 height 41
click at [713, 209] on icon "[PERSON_NAME] last character input" at bounding box center [700, 218] width 41 height 41
click at [725, 204] on button "[PERSON_NAME] last character input" at bounding box center [700, 219] width 51 height 45
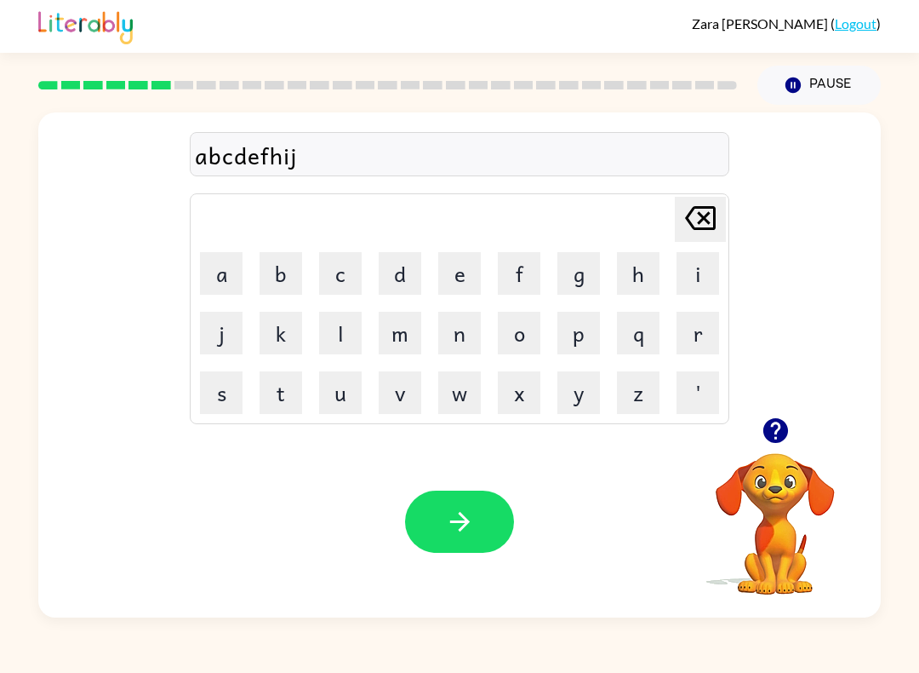
click at [693, 213] on icon "[PERSON_NAME] last character input" at bounding box center [700, 218] width 41 height 41
click at [695, 222] on icon "[PERSON_NAME] last character input" at bounding box center [700, 218] width 41 height 41
click at [695, 215] on icon "[PERSON_NAME] last character input" at bounding box center [700, 218] width 41 height 41
click at [709, 215] on icon at bounding box center [700, 218] width 31 height 24
click at [706, 213] on icon "[PERSON_NAME] last character input" at bounding box center [700, 218] width 41 height 41
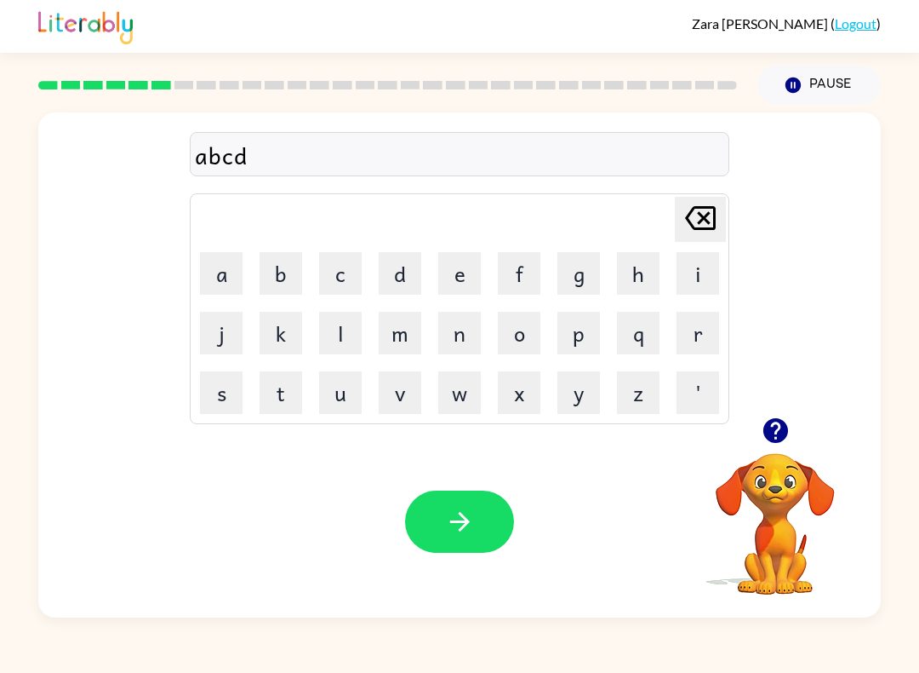
click at [704, 216] on icon "[PERSON_NAME] last character input" at bounding box center [700, 218] width 41 height 41
click at [698, 215] on icon "[PERSON_NAME] last character input" at bounding box center [700, 218] width 41 height 41
click at [712, 206] on icon "[PERSON_NAME] last character input" at bounding box center [700, 218] width 41 height 41
click at [719, 198] on icon "[PERSON_NAME] last character input" at bounding box center [700, 218] width 41 height 41
click at [451, 547] on button "button" at bounding box center [459, 521] width 109 height 62
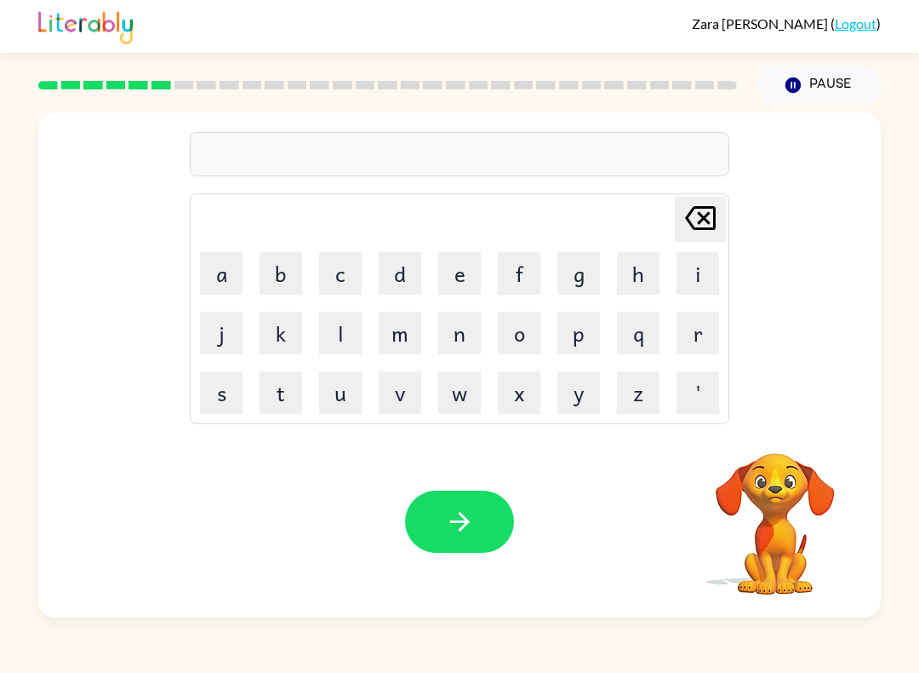
click at [236, 286] on button "a" at bounding box center [221, 273] width 43 height 43
click at [580, 391] on button "y" at bounding box center [579, 392] width 43 height 43
click at [395, 312] on button "m" at bounding box center [400, 333] width 43 height 43
click at [487, 504] on button "button" at bounding box center [459, 521] width 109 height 62
click at [228, 390] on button "s" at bounding box center [221, 392] width 43 height 43
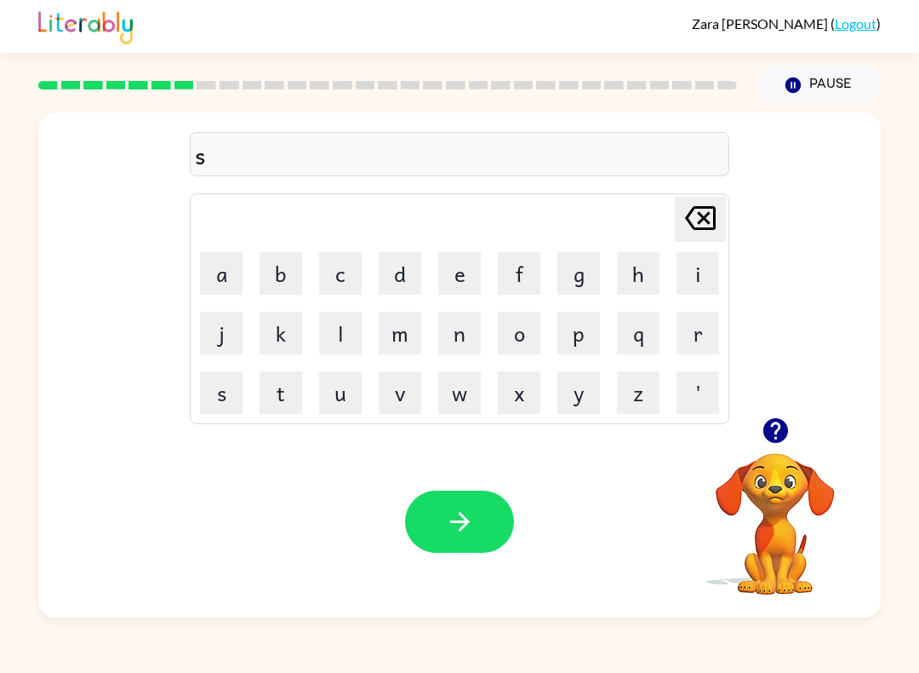
click at [270, 332] on button "k" at bounding box center [281, 333] width 43 height 43
click at [684, 287] on button "i" at bounding box center [698, 273] width 43 height 43
click at [283, 274] on button "b" at bounding box center [281, 273] width 43 height 43
click at [209, 156] on div "skib" at bounding box center [460, 155] width 530 height 36
click at [701, 329] on button "r" at bounding box center [698, 333] width 43 height 43
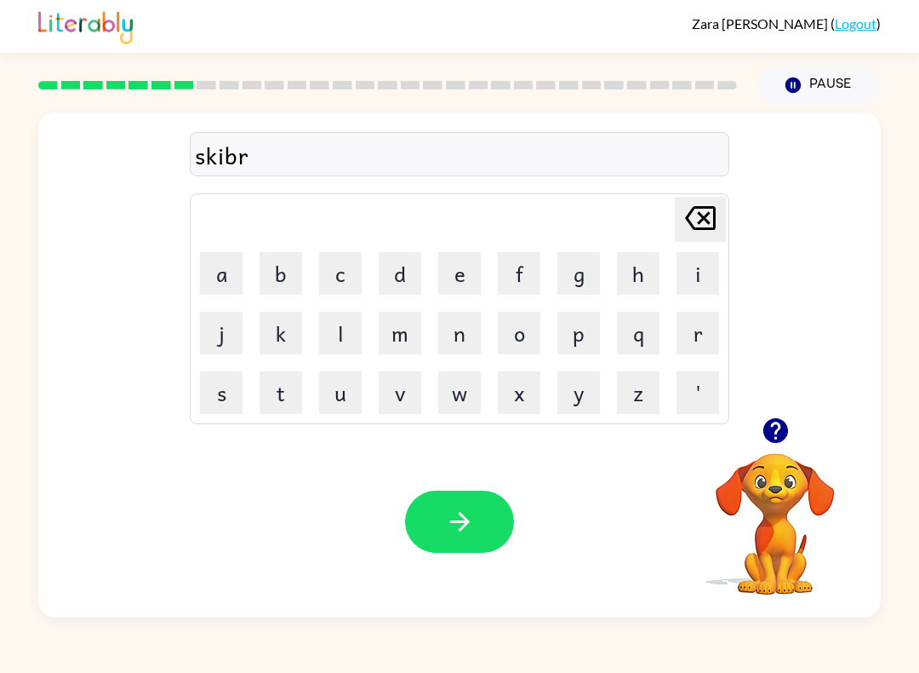
click at [689, 210] on icon "[PERSON_NAME] last character input" at bounding box center [700, 218] width 41 height 41
click at [709, 212] on icon "[PERSON_NAME] last character input" at bounding box center [700, 218] width 41 height 41
click at [709, 211] on icon "[PERSON_NAME] last character input" at bounding box center [700, 218] width 41 height 41
click at [711, 337] on button "r" at bounding box center [698, 333] width 43 height 43
click at [701, 283] on button "i" at bounding box center [698, 273] width 43 height 43
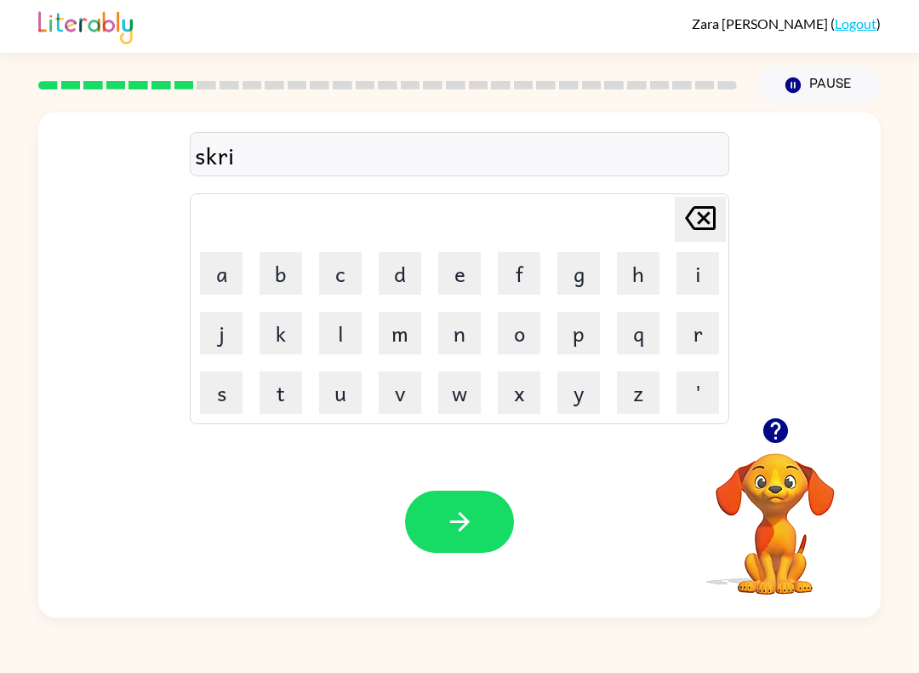
click at [286, 259] on button "b" at bounding box center [281, 273] width 43 height 43
click at [348, 335] on button "l" at bounding box center [340, 333] width 43 height 43
click at [225, 381] on button "s" at bounding box center [221, 392] width 43 height 43
click at [459, 563] on div "Your browser must support playing .mp4 files to use Literably. Please try using…" at bounding box center [459, 522] width 843 height 192
click at [434, 521] on button "button" at bounding box center [459, 521] width 109 height 62
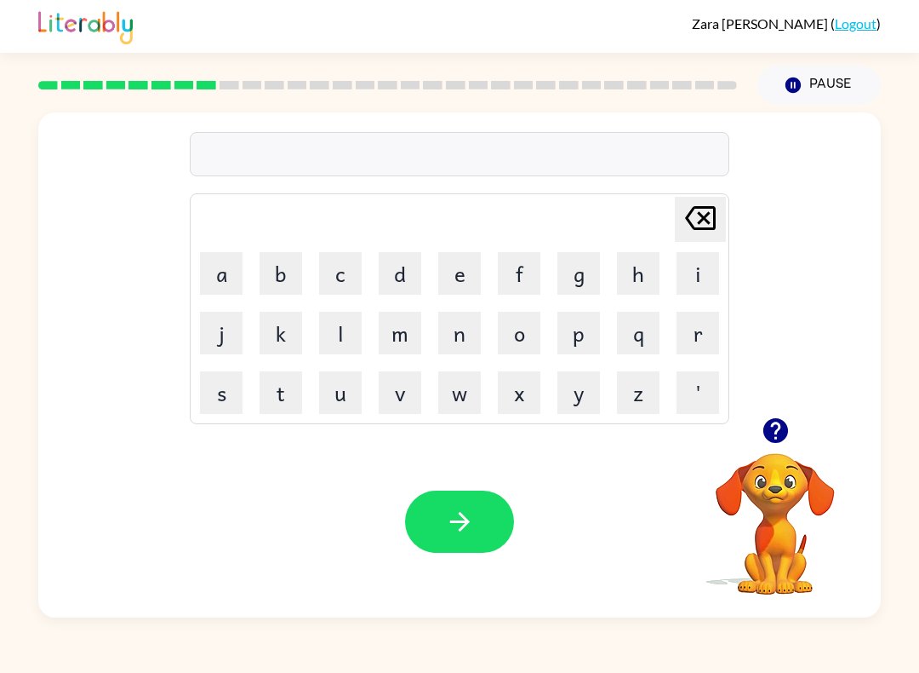
click at [467, 390] on button "w" at bounding box center [459, 392] width 43 height 43
click at [693, 273] on button "i" at bounding box center [698, 273] width 43 height 43
click at [220, 396] on button "s" at bounding box center [221, 392] width 43 height 43
click at [650, 285] on button "h" at bounding box center [638, 273] width 43 height 43
click at [444, 502] on button "button" at bounding box center [459, 521] width 109 height 62
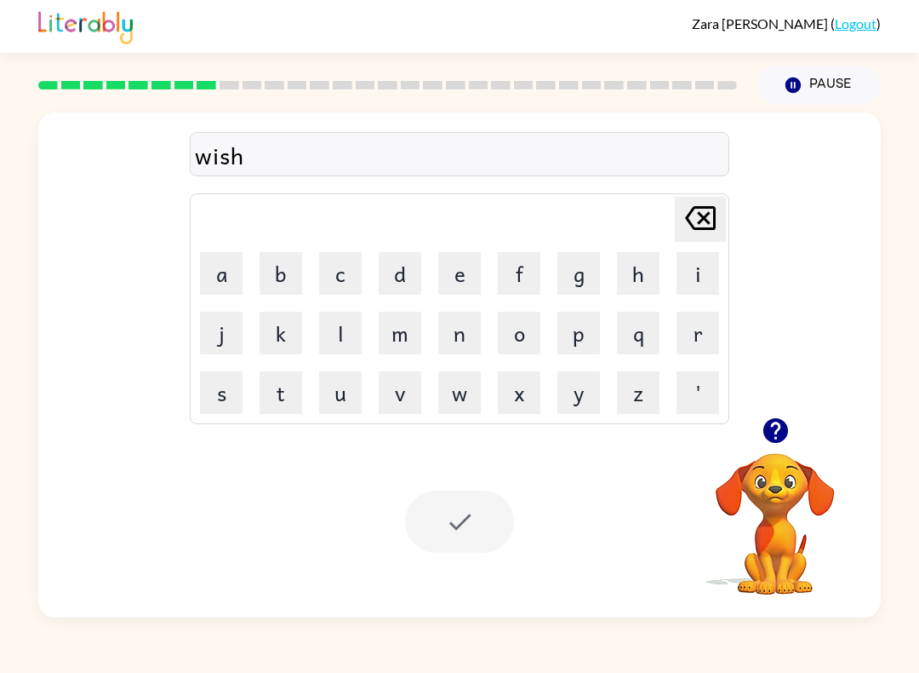
click at [403, 492] on div "Your browser must support playing .mp4 files to use Literably. Please try using…" at bounding box center [459, 522] width 843 height 192
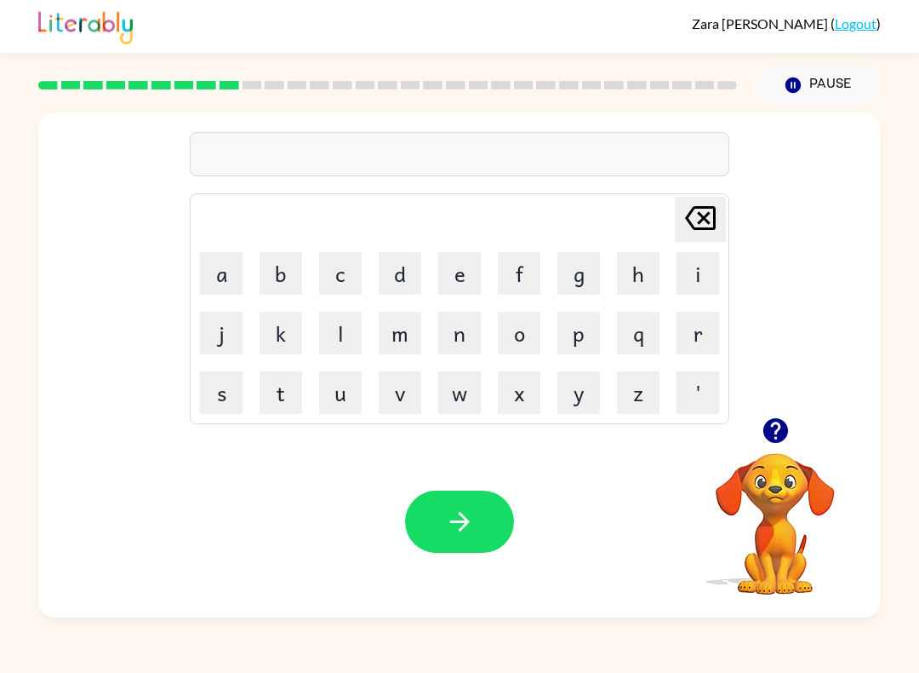
click at [333, 284] on button "c" at bounding box center [340, 273] width 43 height 43
click at [509, 333] on button "o" at bounding box center [519, 333] width 43 height 43
click at [699, 261] on button "i" at bounding box center [698, 273] width 43 height 43
click at [352, 330] on button "l" at bounding box center [340, 333] width 43 height 43
click at [484, 551] on button "button" at bounding box center [459, 521] width 109 height 62
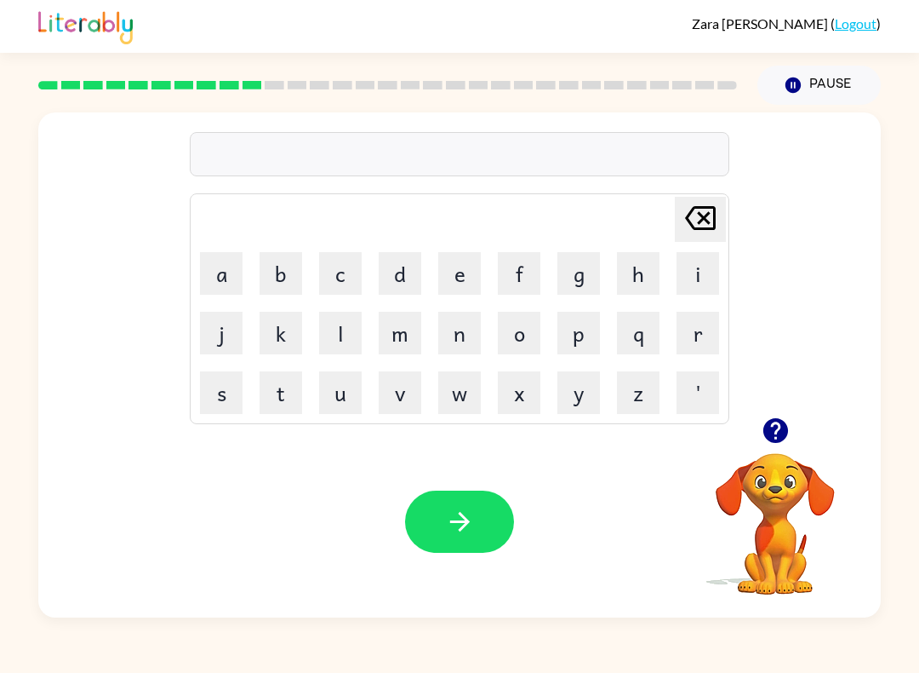
click at [728, 387] on table "[PERSON_NAME] last character input a b c d e f g h i j k l m n o p q r s t u v …" at bounding box center [460, 308] width 538 height 229
click at [284, 392] on button "t" at bounding box center [281, 392] width 43 height 43
click at [525, 320] on button "o" at bounding box center [519, 333] width 43 height 43
click at [599, 335] on button "p" at bounding box center [579, 333] width 43 height 43
click at [690, 218] on icon "[PERSON_NAME] last character input" at bounding box center [700, 218] width 41 height 41
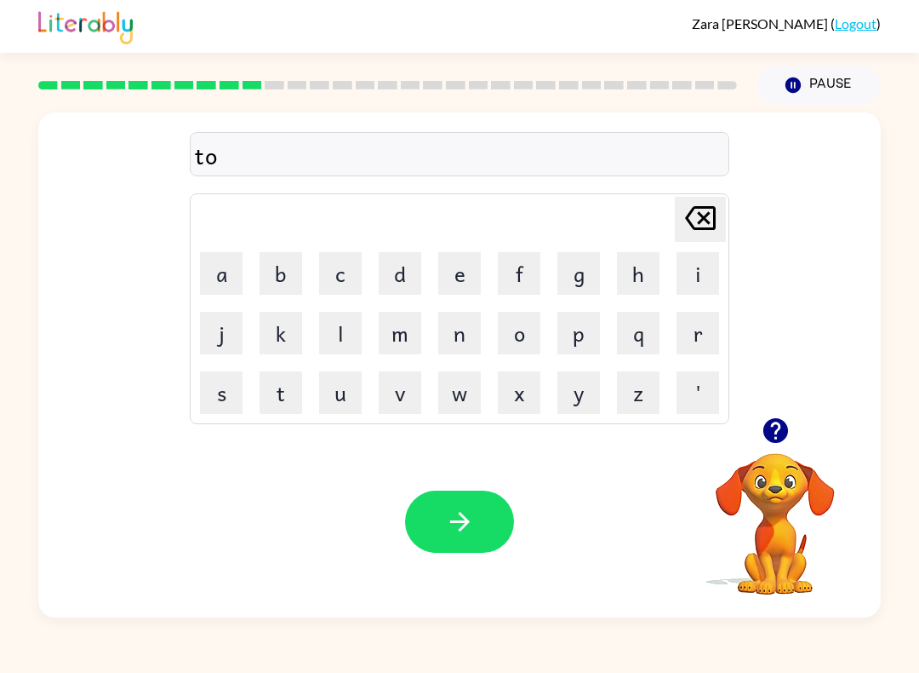
click at [690, 218] on icon "[PERSON_NAME] last character input" at bounding box center [700, 218] width 41 height 41
click at [693, 208] on icon at bounding box center [700, 218] width 31 height 24
click at [242, 257] on button "a" at bounding box center [221, 273] width 43 height 43
click at [677, 217] on button "[PERSON_NAME] last character input" at bounding box center [700, 219] width 51 height 45
click at [281, 270] on button "b" at bounding box center [281, 273] width 43 height 43
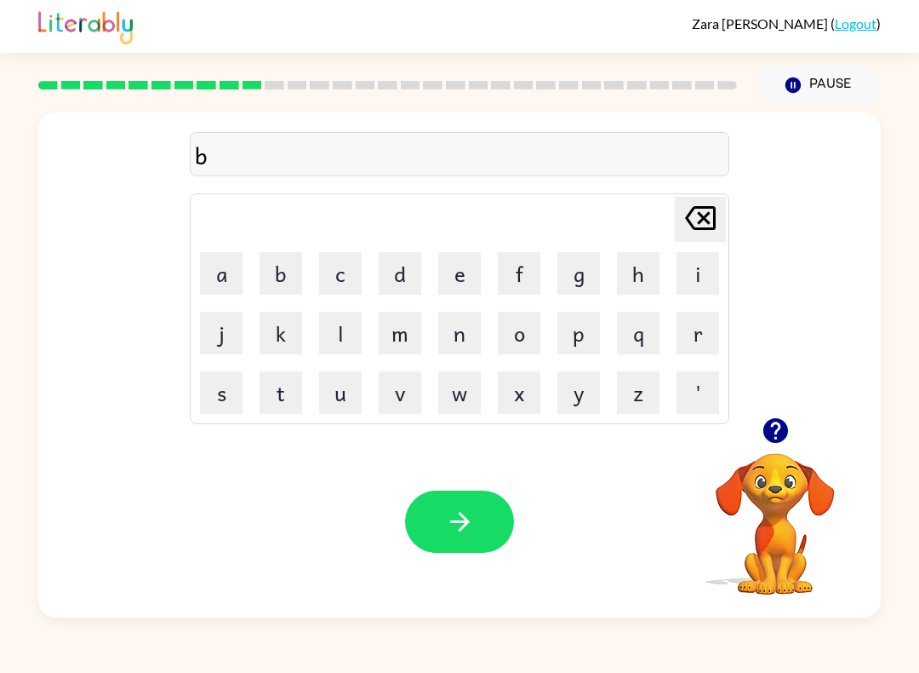
click at [517, 335] on button "o" at bounding box center [519, 333] width 43 height 43
click at [511, 326] on button "o" at bounding box center [519, 333] width 43 height 43
click at [291, 340] on button "k" at bounding box center [281, 333] width 43 height 43
click at [489, 513] on button "button" at bounding box center [459, 521] width 109 height 62
click at [228, 404] on button "s" at bounding box center [221, 392] width 43 height 43
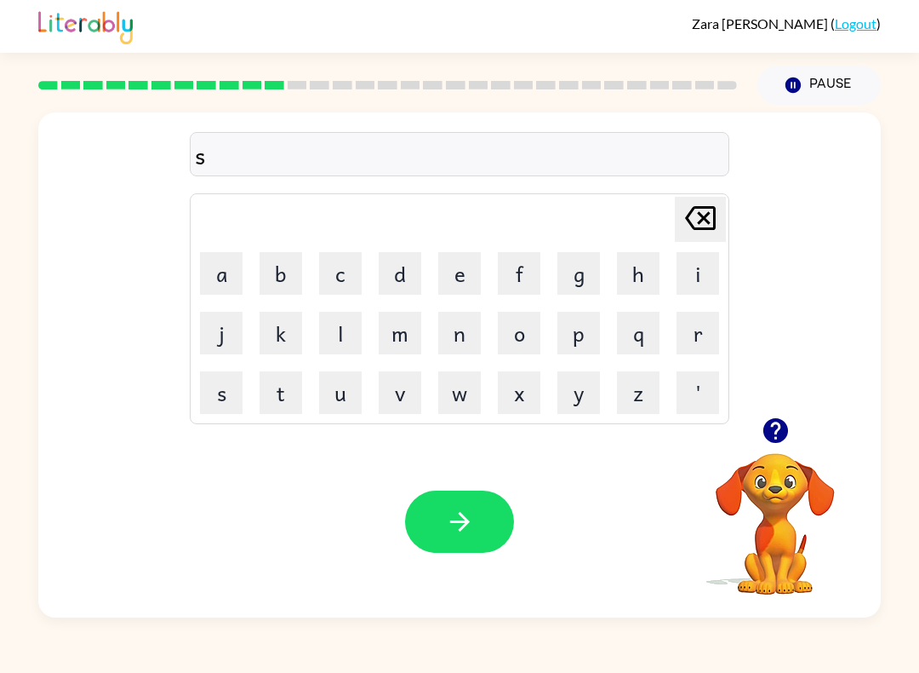
click at [402, 326] on button "m" at bounding box center [400, 333] width 43 height 43
click at [518, 330] on button "o" at bounding box center [519, 333] width 43 height 43
click at [280, 335] on button "k" at bounding box center [281, 333] width 43 height 43
click at [350, 285] on button "c" at bounding box center [340, 273] width 43 height 43
click at [695, 226] on icon "[PERSON_NAME] last character input" at bounding box center [700, 218] width 41 height 41
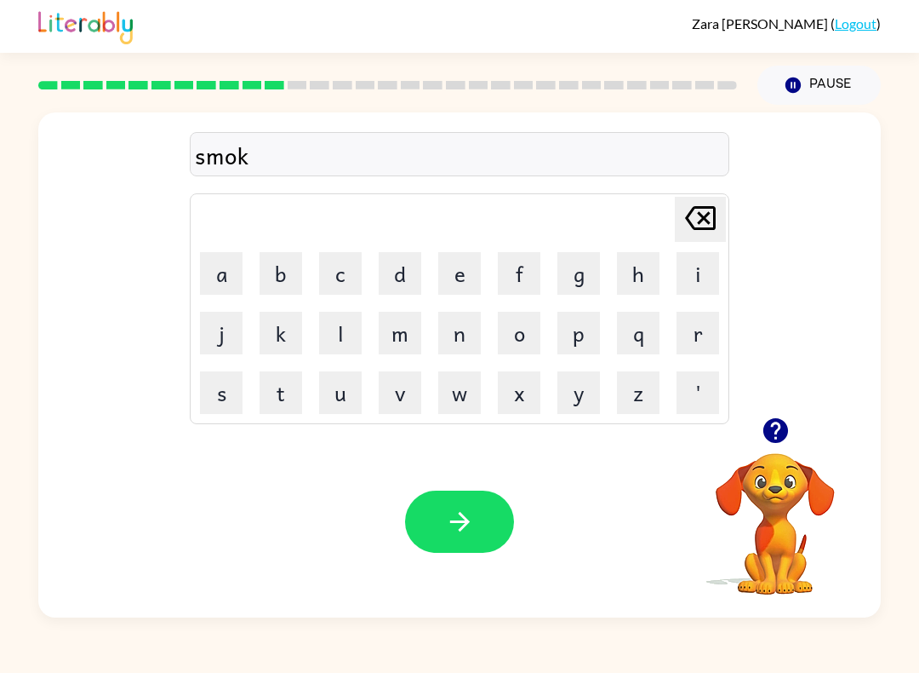
click at [695, 225] on icon "[PERSON_NAME] last character input" at bounding box center [700, 218] width 41 height 41
click at [354, 286] on button "c" at bounding box center [340, 273] width 43 height 43
click at [710, 221] on icon "[PERSON_NAME] last character input" at bounding box center [700, 218] width 41 height 41
click at [278, 333] on button "k" at bounding box center [281, 333] width 43 height 43
click at [438, 524] on button "button" at bounding box center [459, 521] width 109 height 62
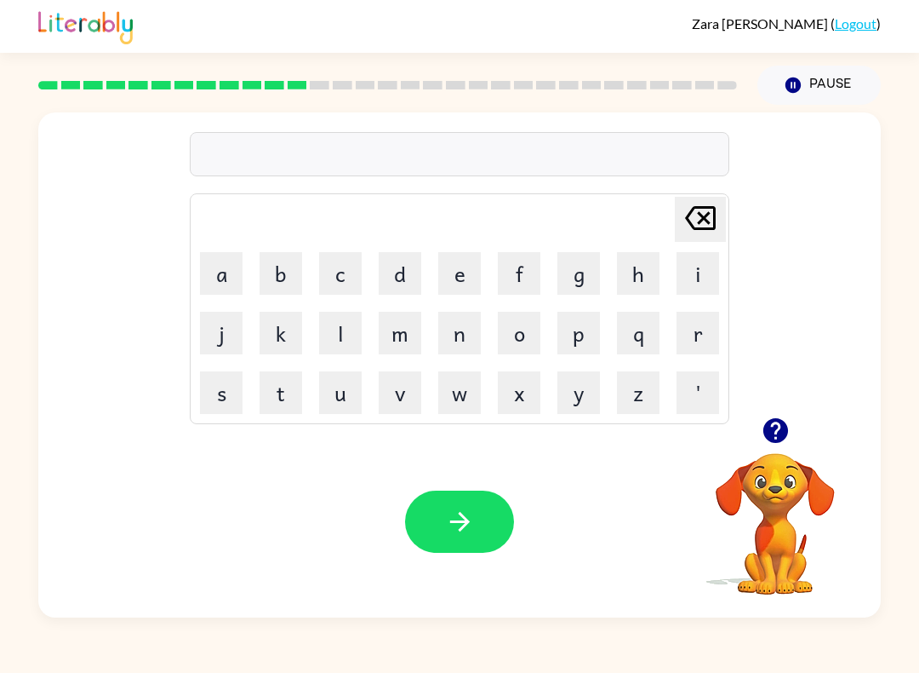
click at [690, 381] on button "'" at bounding box center [698, 392] width 43 height 43
click at [704, 389] on button "'" at bounding box center [698, 392] width 43 height 43
click at [695, 395] on button "'" at bounding box center [698, 392] width 43 height 43
click at [696, 404] on button "'" at bounding box center [698, 392] width 43 height 43
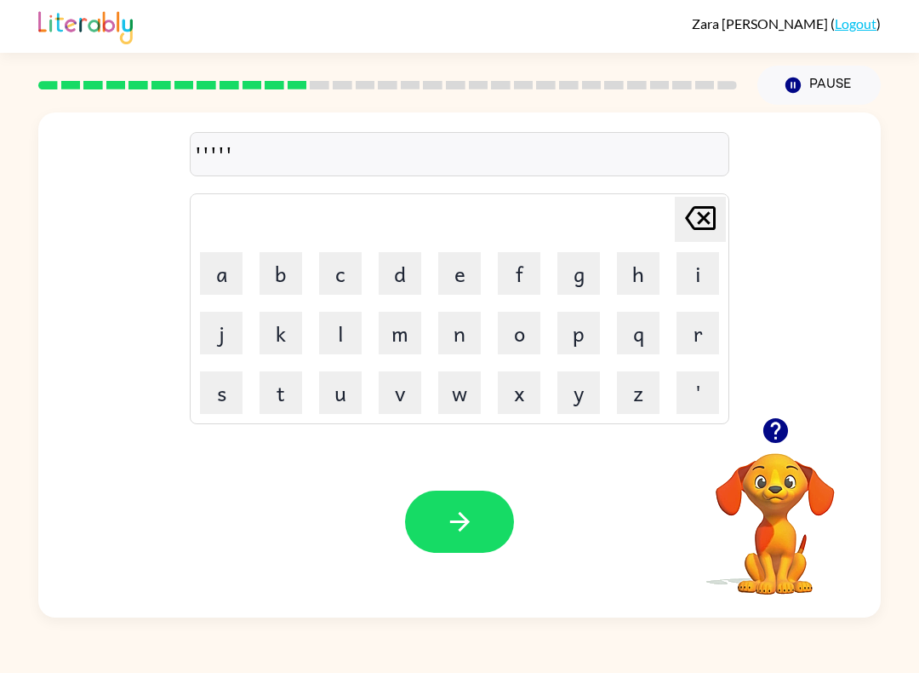
click at [706, 409] on button "'" at bounding box center [698, 392] width 43 height 43
click at [705, 409] on button "'" at bounding box center [698, 392] width 43 height 43
click at [708, 409] on button "'" at bounding box center [698, 392] width 43 height 43
click at [707, 409] on button "'" at bounding box center [698, 392] width 43 height 43
click at [687, 386] on button "'" at bounding box center [698, 392] width 43 height 43
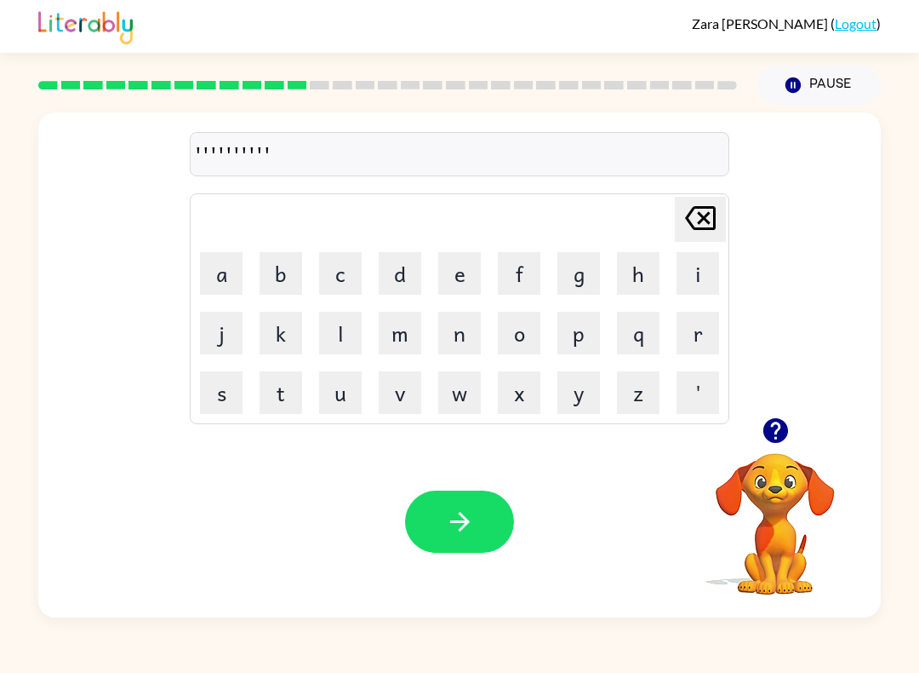
click at [686, 386] on button "'" at bounding box center [698, 392] width 43 height 43
click at [677, 391] on button "'" at bounding box center [698, 392] width 43 height 43
click at [240, 167] on div "''''''''''''" at bounding box center [460, 155] width 530 height 36
click at [401, 324] on button "m" at bounding box center [400, 333] width 43 height 43
click at [568, 333] on button "p" at bounding box center [579, 333] width 43 height 43
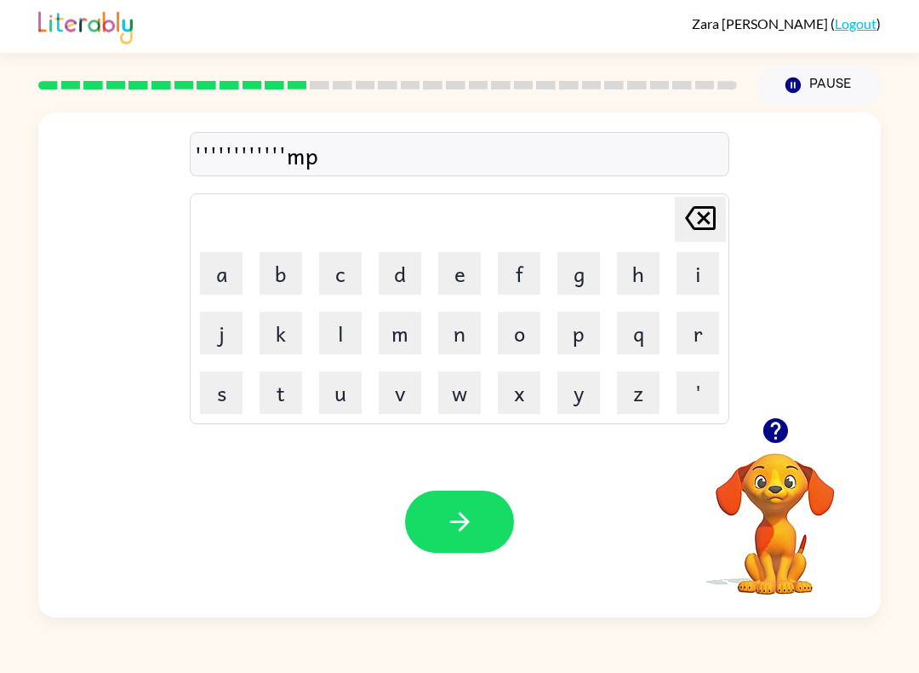
click at [513, 321] on button "o" at bounding box center [519, 333] width 43 height 43
click at [348, 336] on button "l" at bounding box center [340, 333] width 43 height 43
click at [347, 335] on button "l" at bounding box center [340, 333] width 43 height 43
click at [334, 341] on button "l" at bounding box center [340, 333] width 43 height 43
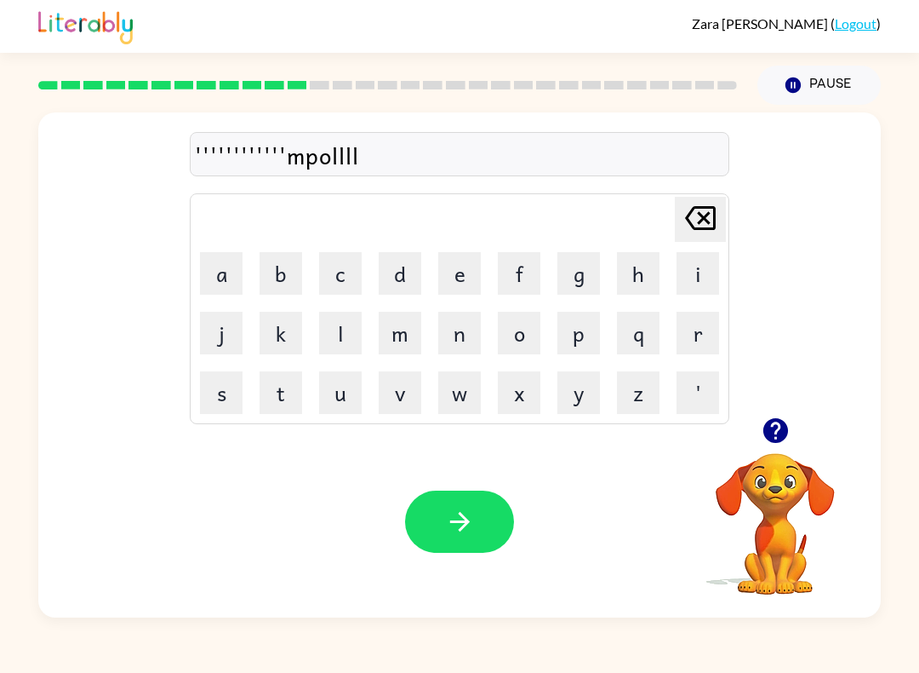
click at [329, 320] on button "l" at bounding box center [340, 333] width 43 height 43
click at [329, 319] on button "l" at bounding box center [340, 333] width 43 height 43
click at [338, 317] on button "l" at bounding box center [340, 333] width 43 height 43
click at [337, 317] on button "l" at bounding box center [340, 333] width 43 height 43
click at [319, 316] on button "l" at bounding box center [340, 333] width 43 height 43
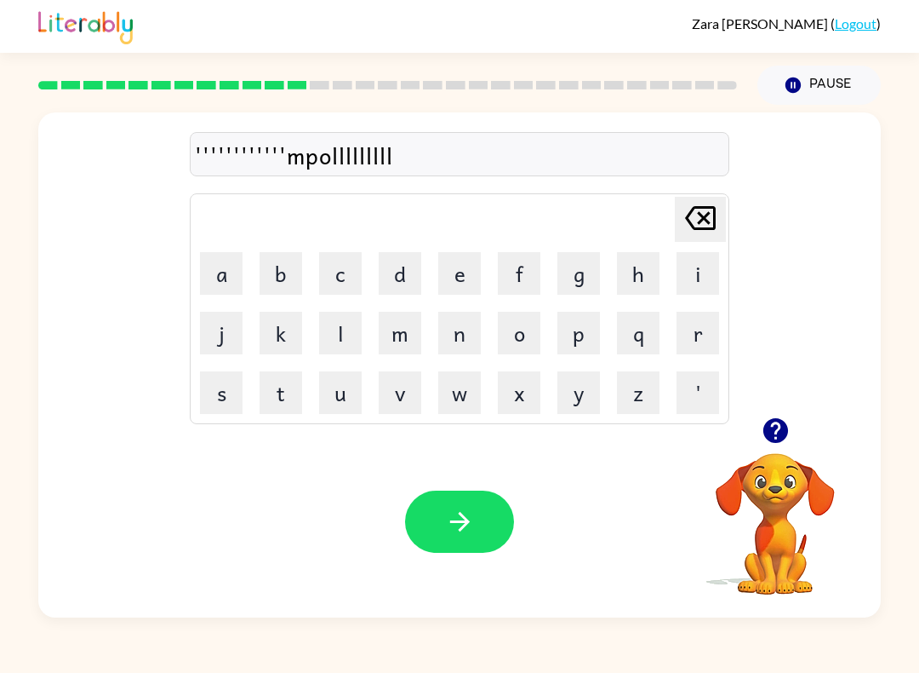
click at [319, 315] on button "l" at bounding box center [340, 333] width 43 height 43
click at [290, 318] on button "k" at bounding box center [281, 333] width 43 height 43
click at [272, 324] on button "k" at bounding box center [281, 333] width 43 height 43
click at [426, 511] on button "button" at bounding box center [459, 521] width 109 height 62
click at [341, 337] on button "l" at bounding box center [340, 333] width 43 height 43
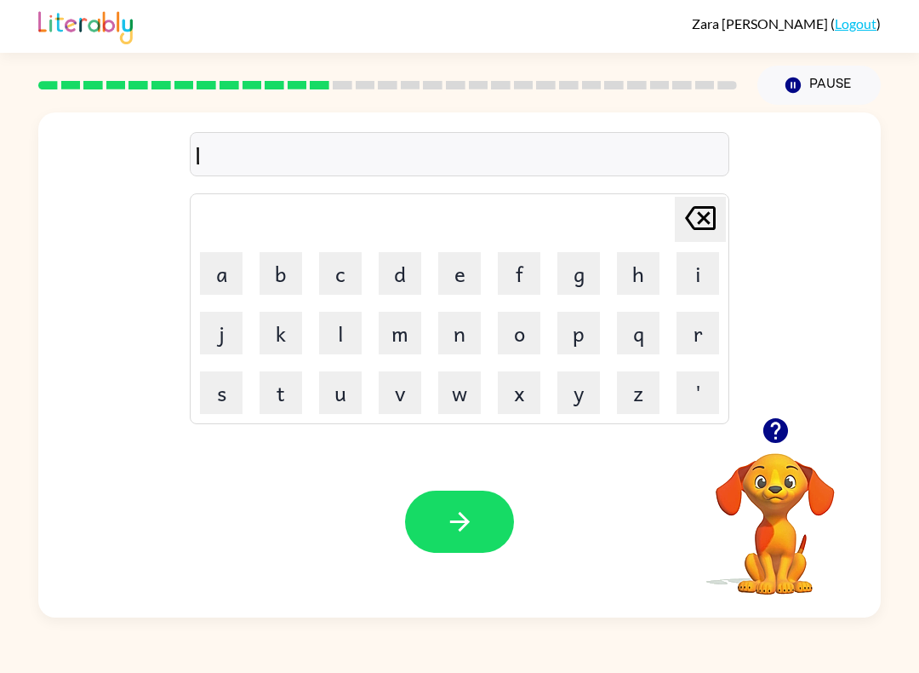
click at [331, 346] on button "l" at bounding box center [340, 333] width 43 height 43
click at [333, 335] on button "l" at bounding box center [340, 333] width 43 height 43
click at [326, 326] on button "l" at bounding box center [340, 333] width 43 height 43
click at [325, 325] on button "l" at bounding box center [340, 333] width 43 height 43
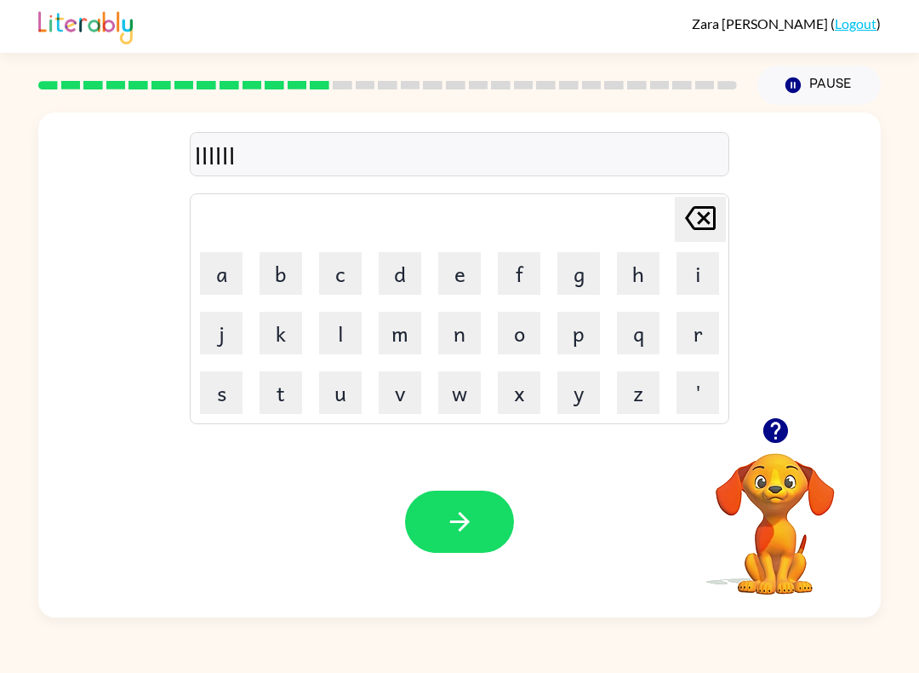
click at [685, 400] on button "'" at bounding box center [698, 392] width 43 height 43
click at [679, 413] on button "'" at bounding box center [698, 392] width 43 height 43
click at [681, 415] on td "'" at bounding box center [698, 393] width 58 height 58
click at [658, 405] on button "z" at bounding box center [638, 392] width 43 height 43
click at [454, 521] on icon "button" at bounding box center [460, 522] width 30 height 30
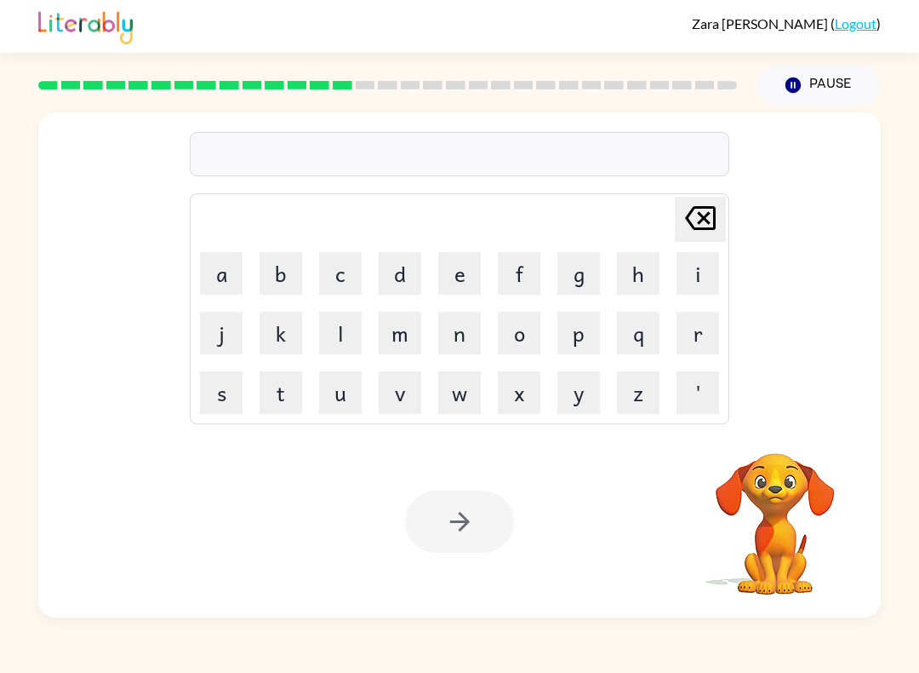
click at [313, 238] on td "[PERSON_NAME] last character input" at bounding box center [459, 219] width 535 height 47
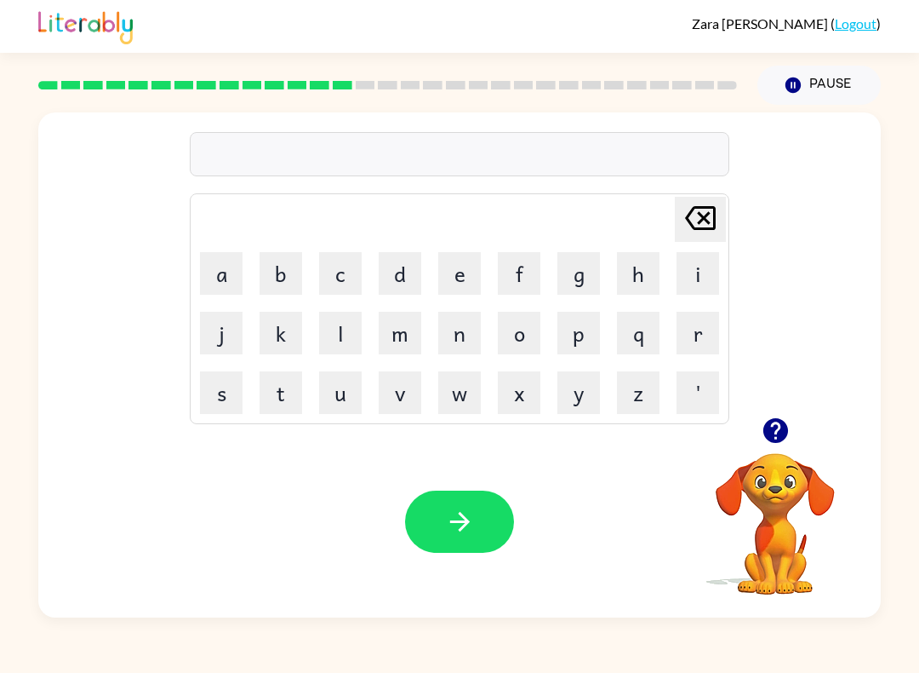
click at [210, 405] on button "s" at bounding box center [221, 392] width 43 height 43
click at [280, 399] on button "t" at bounding box center [281, 392] width 43 height 43
click at [537, 334] on button "o" at bounding box center [519, 333] width 43 height 43
click at [508, 340] on button "o" at bounding box center [519, 333] width 43 height 43
click at [222, 436] on div "Your browser must support playing .mp4 files to use Literably. Please try using…" at bounding box center [459, 522] width 843 height 192
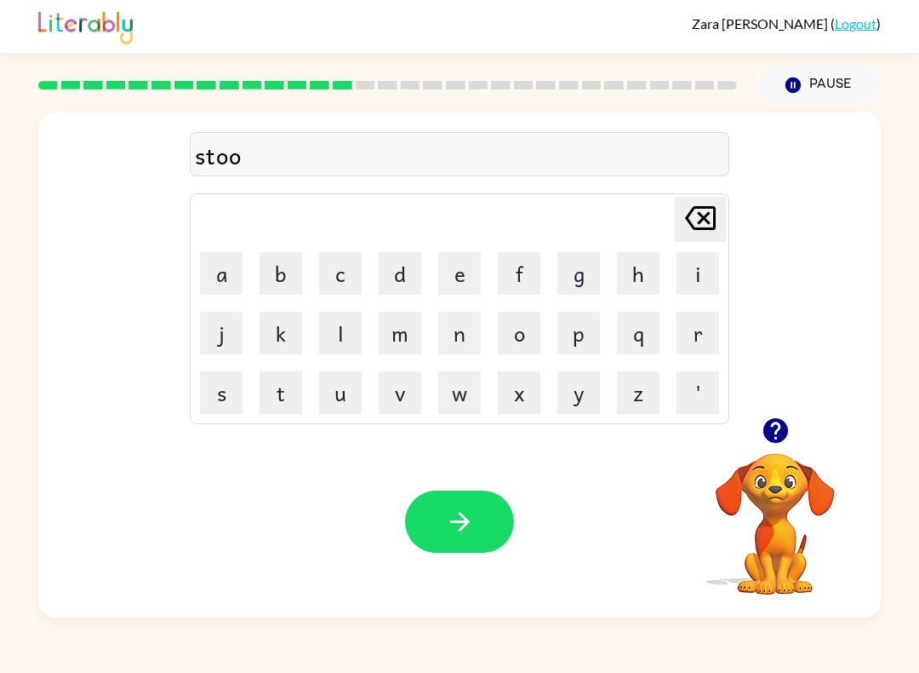
click at [286, 375] on button "t" at bounding box center [281, 392] width 43 height 43
click at [689, 267] on button "i" at bounding box center [698, 273] width 43 height 43
click at [457, 306] on td "n" at bounding box center [460, 333] width 58 height 58
click at [445, 335] on button "n" at bounding box center [459, 333] width 43 height 43
click at [280, 385] on button "t" at bounding box center [281, 392] width 43 height 43
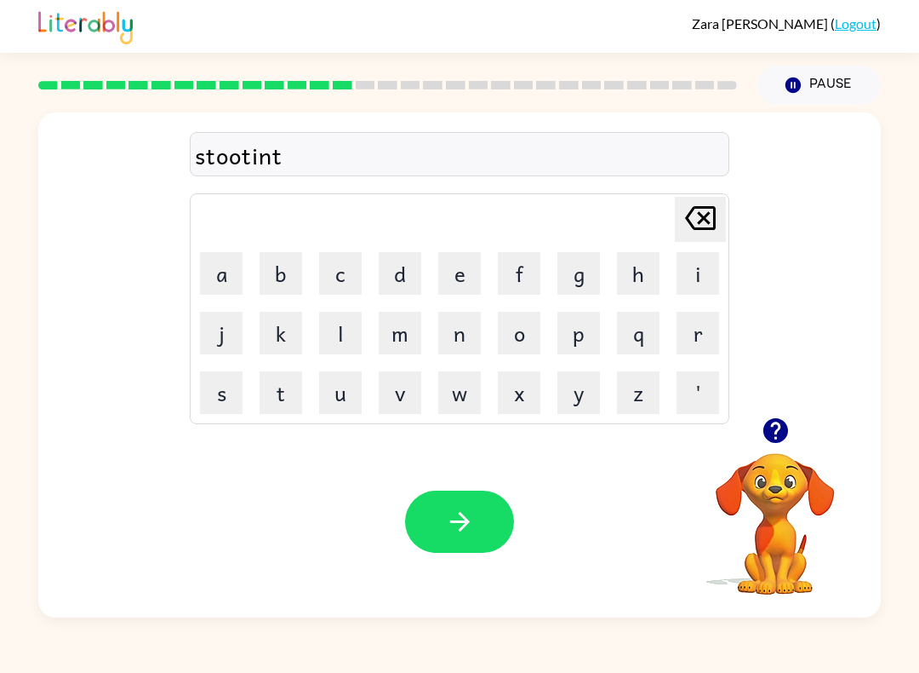
click at [435, 519] on button "button" at bounding box center [459, 521] width 109 height 62
click at [215, 386] on button "s" at bounding box center [221, 392] width 43 height 43
click at [269, 396] on button "t" at bounding box center [281, 392] width 43 height 43
click at [219, 252] on button "a" at bounding box center [221, 273] width 43 height 43
click at [693, 333] on button "r" at bounding box center [698, 333] width 43 height 43
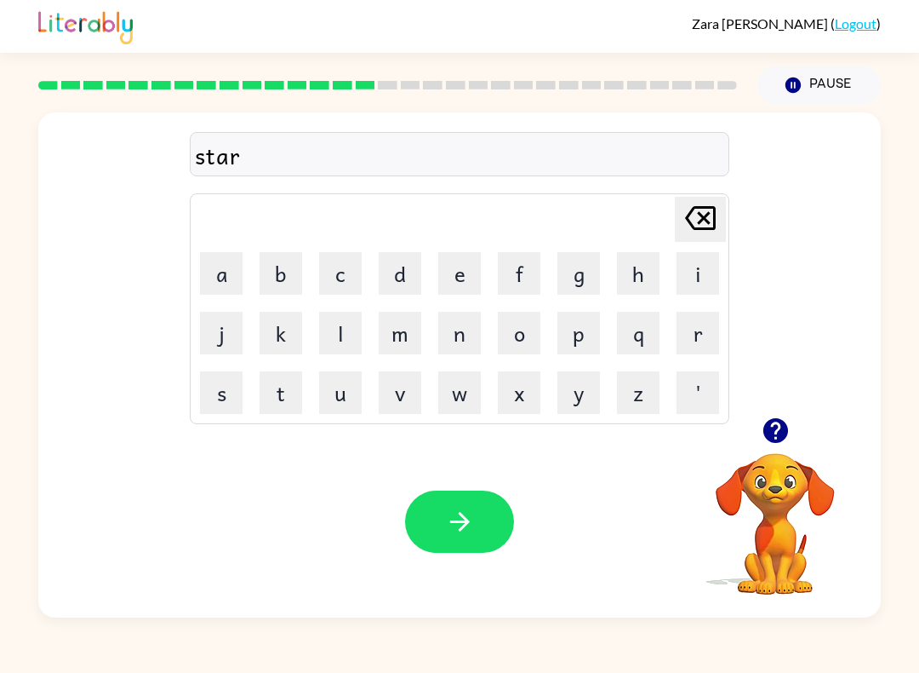
click at [453, 527] on icon "button" at bounding box center [460, 522] width 30 height 30
click at [345, 341] on button "l" at bounding box center [340, 333] width 43 height 43
click at [686, 277] on button "i" at bounding box center [698, 273] width 43 height 43
click at [287, 398] on button "t" at bounding box center [281, 392] width 43 height 43
click at [461, 513] on icon "button" at bounding box center [460, 522] width 30 height 30
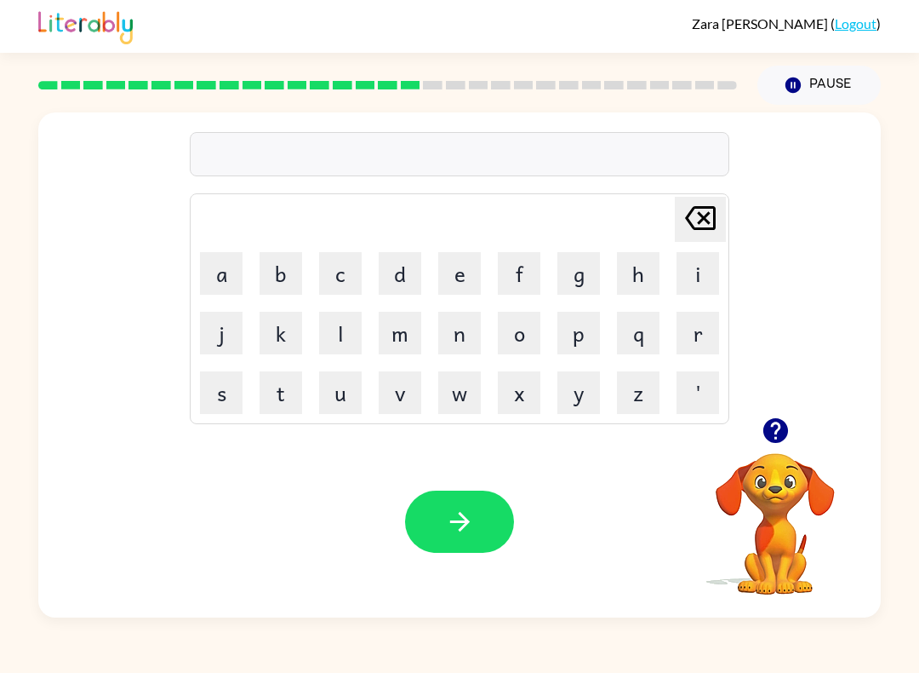
click at [220, 399] on button "s" at bounding box center [221, 392] width 43 height 43
click at [460, 392] on button "w" at bounding box center [459, 392] width 43 height 43
click at [682, 263] on button "i" at bounding box center [698, 273] width 43 height 43
click at [530, 264] on button "f" at bounding box center [519, 273] width 43 height 43
click at [298, 393] on button "t" at bounding box center [281, 392] width 43 height 43
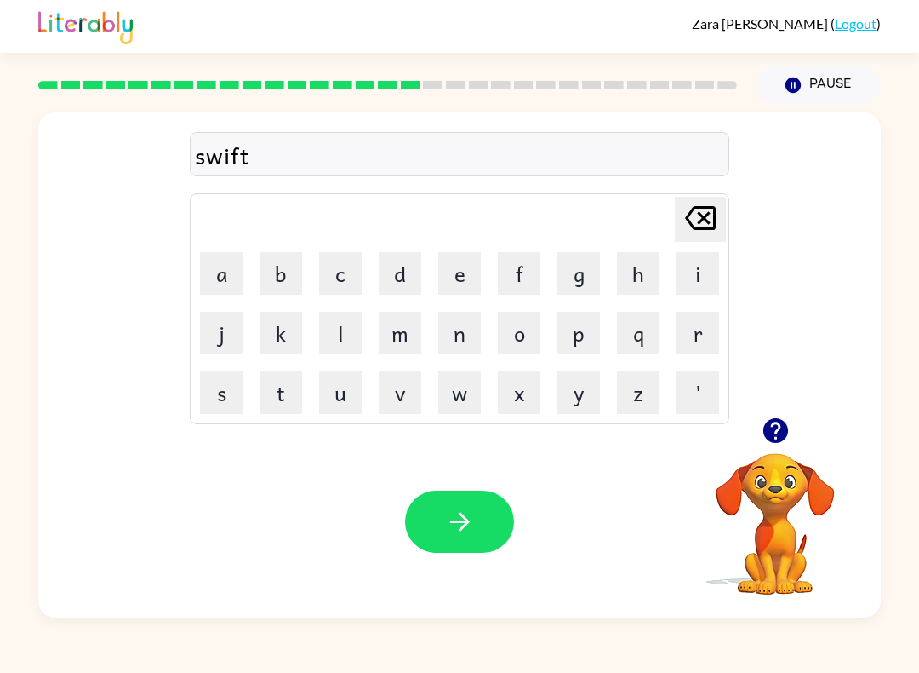
click at [463, 526] on icon "button" at bounding box center [460, 522] width 20 height 20
click at [229, 392] on button "s" at bounding box center [221, 392] width 43 height 43
click at [628, 281] on button "h" at bounding box center [638, 273] width 43 height 43
click at [204, 270] on button "a" at bounding box center [221, 273] width 43 height 43
click at [691, 331] on button "r" at bounding box center [698, 333] width 43 height 43
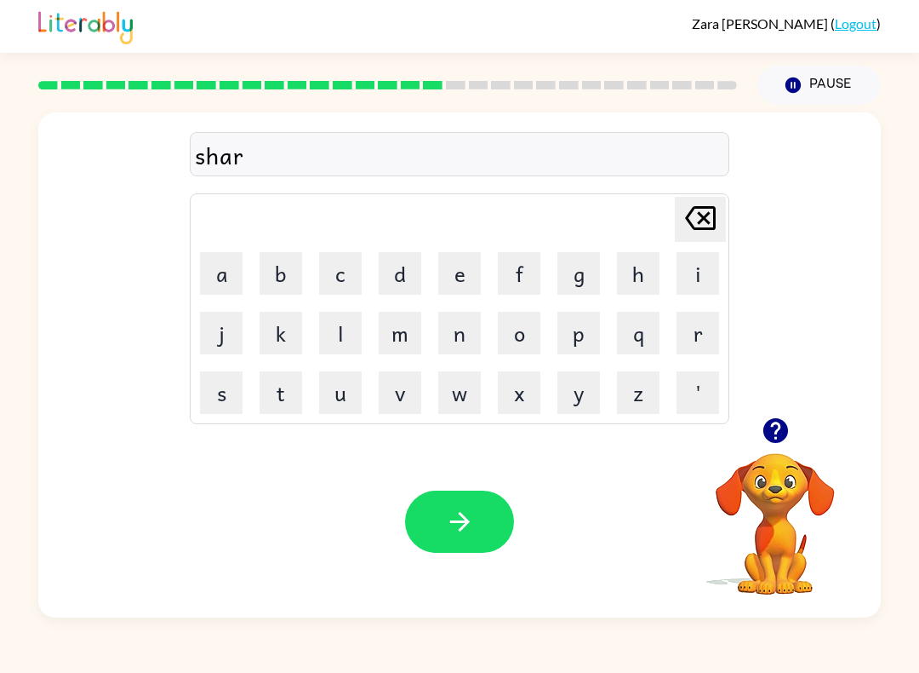
click at [283, 389] on button "t" at bounding box center [281, 392] width 43 height 43
click at [696, 213] on icon "[PERSON_NAME] last character input" at bounding box center [700, 218] width 41 height 41
click at [695, 213] on icon "[PERSON_NAME] last character input" at bounding box center [700, 218] width 41 height 41
click at [707, 217] on icon "[PERSON_NAME] last character input" at bounding box center [700, 218] width 41 height 41
click at [694, 333] on button "r" at bounding box center [698, 333] width 43 height 43
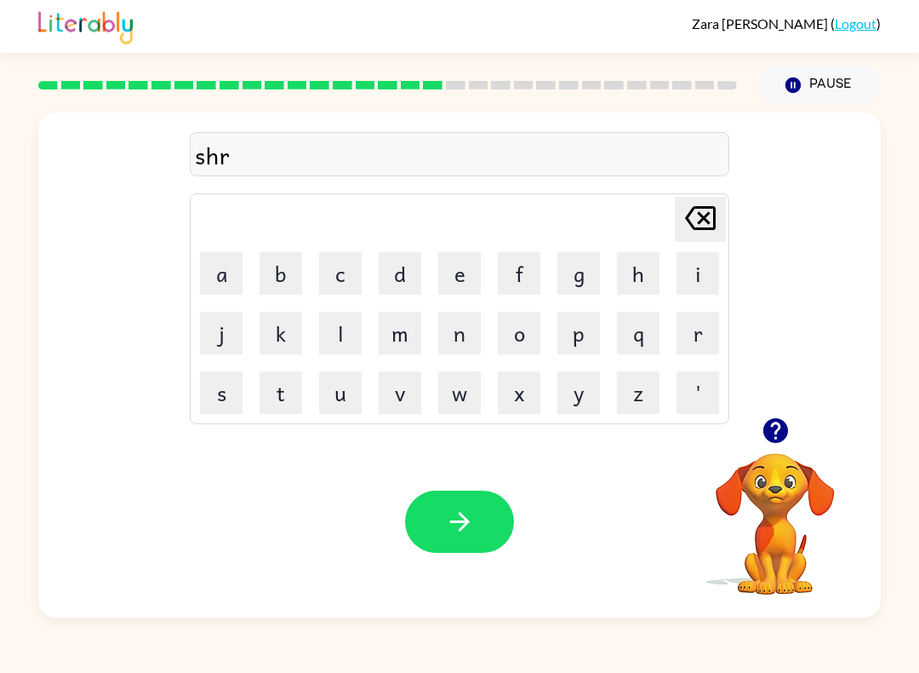
click at [298, 404] on button "t" at bounding box center [281, 392] width 43 height 43
click at [696, 235] on icon "[PERSON_NAME] last character input" at bounding box center [700, 218] width 41 height 41
click at [692, 268] on button "i" at bounding box center [698, 273] width 43 height 43
click at [694, 335] on button "r" at bounding box center [698, 333] width 43 height 43
click at [261, 385] on button "t" at bounding box center [281, 392] width 43 height 43
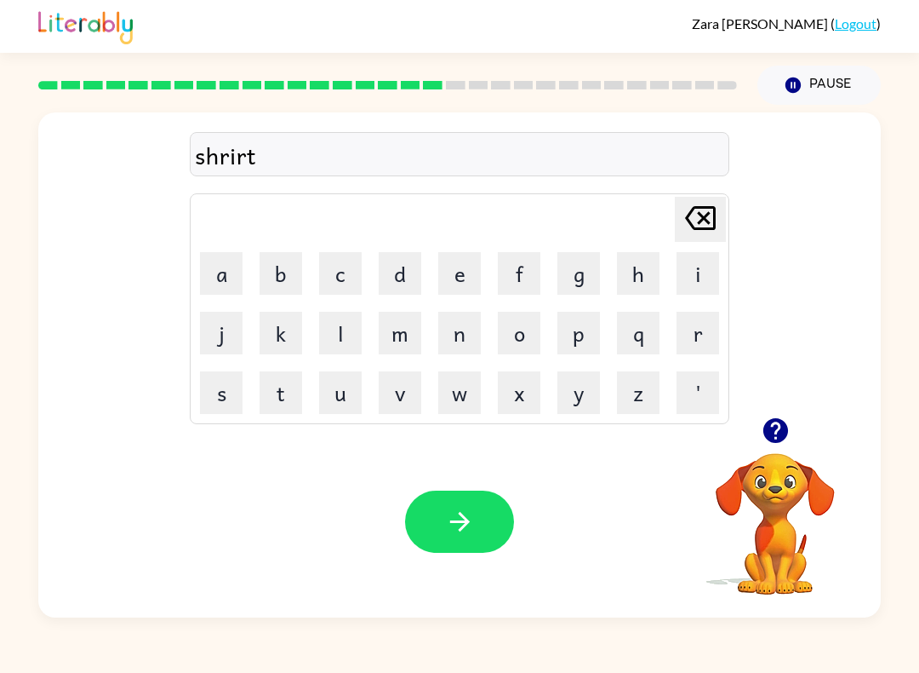
click at [691, 204] on icon "[PERSON_NAME] last character input" at bounding box center [700, 218] width 41 height 41
click at [278, 387] on button "t" at bounding box center [281, 392] width 43 height 43
click at [455, 543] on button "button" at bounding box center [459, 521] width 109 height 62
click at [221, 330] on button "j" at bounding box center [221, 333] width 43 height 43
click at [514, 329] on button "o" at bounding box center [519, 333] width 43 height 43
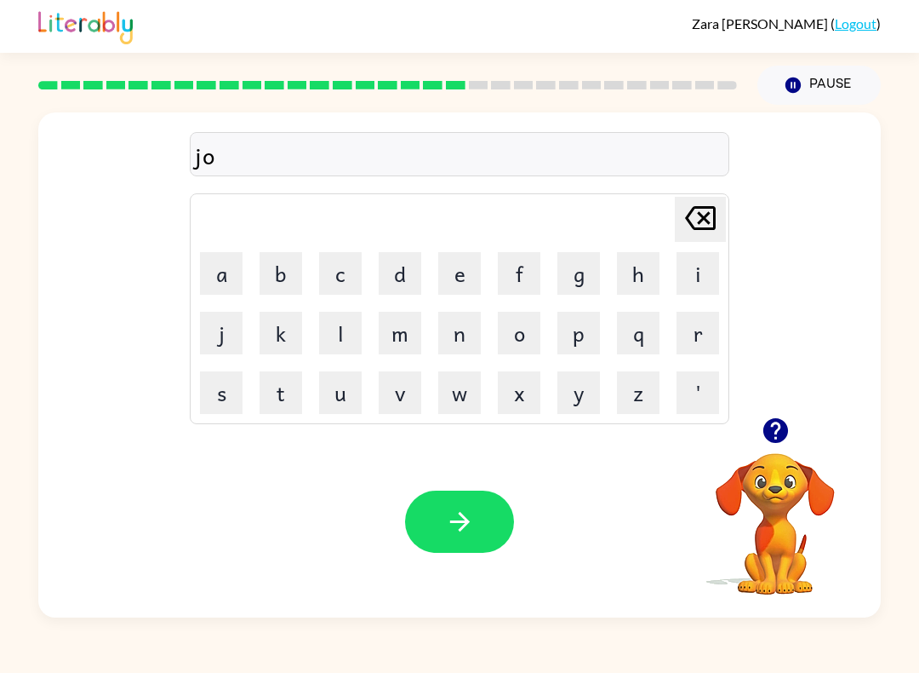
click at [278, 272] on button "b" at bounding box center [281, 273] width 43 height 43
click at [469, 509] on icon "button" at bounding box center [460, 522] width 30 height 30
click at [527, 337] on button "o" at bounding box center [519, 333] width 43 height 43
click at [511, 381] on button "x" at bounding box center [519, 392] width 43 height 43
click at [229, 393] on button "s" at bounding box center [221, 392] width 43 height 43
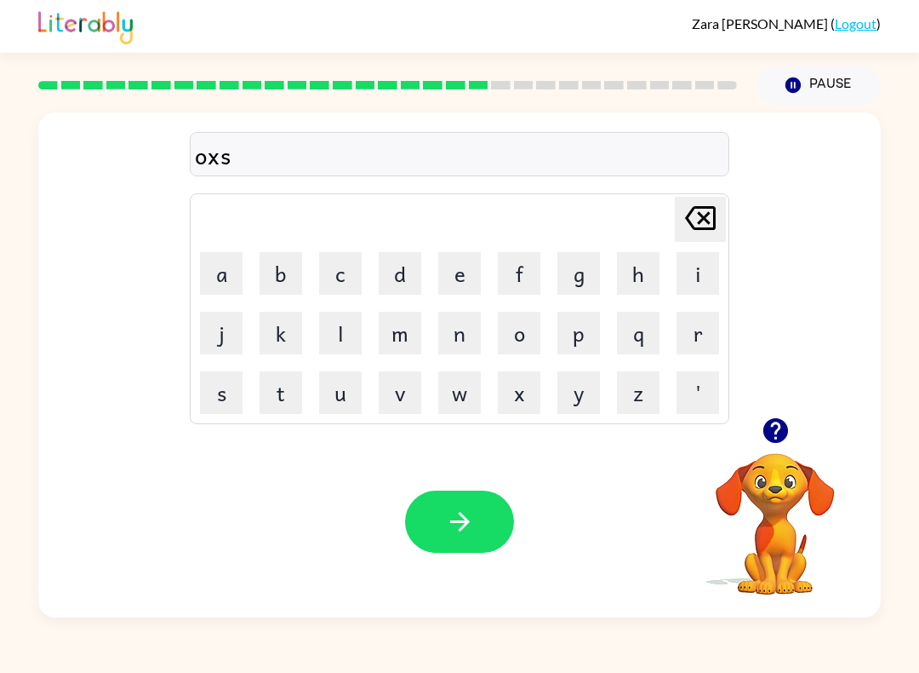
click at [711, 213] on icon "[PERSON_NAME] last character input" at bounding box center [700, 218] width 41 height 41
click at [711, 212] on icon "[PERSON_NAME] last character input" at bounding box center [700, 218] width 41 height 41
click at [693, 212] on icon at bounding box center [700, 218] width 31 height 24
click at [693, 211] on icon at bounding box center [700, 218] width 31 height 24
click at [277, 269] on button "b" at bounding box center [281, 273] width 43 height 43
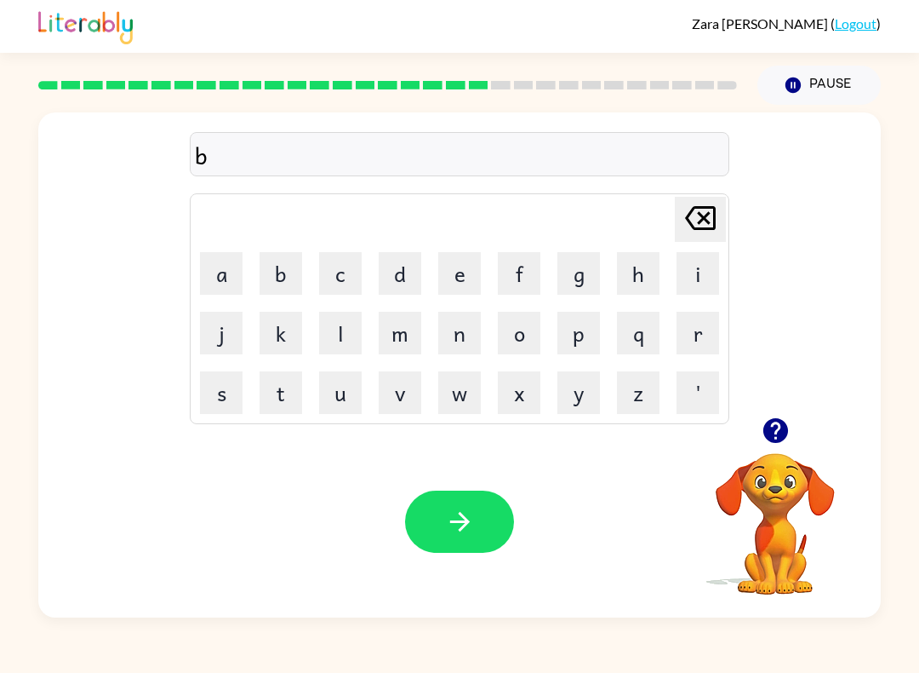
click at [518, 335] on button "o" at bounding box center [519, 333] width 43 height 43
click at [644, 406] on button "z" at bounding box center [638, 392] width 43 height 43
click at [687, 208] on icon "[PERSON_NAME] last character input" at bounding box center [700, 218] width 41 height 41
click at [527, 404] on button "x" at bounding box center [519, 392] width 43 height 43
click at [203, 399] on button "s" at bounding box center [221, 392] width 43 height 43
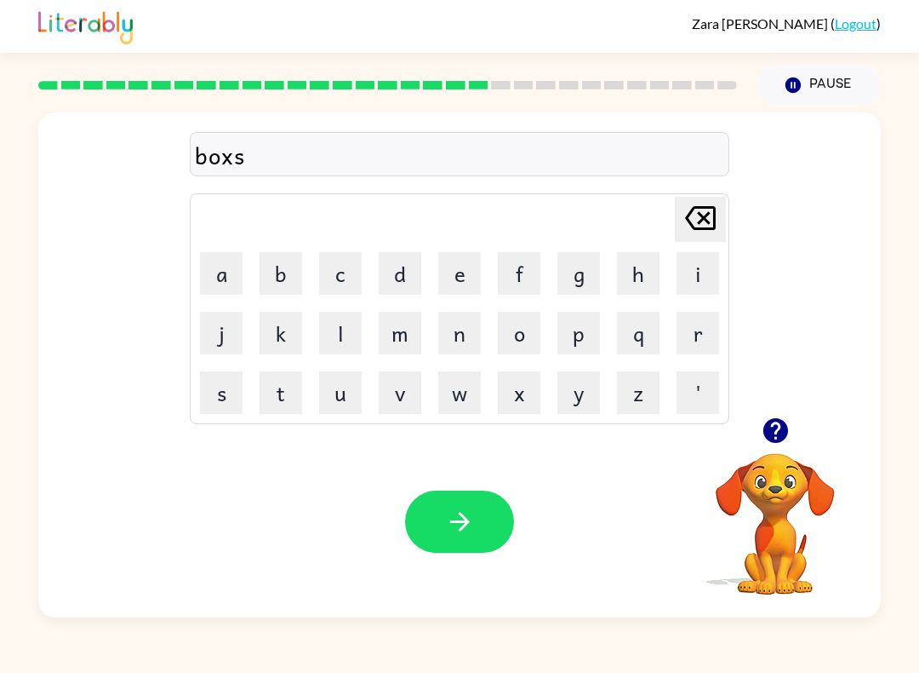
click at [449, 510] on icon "button" at bounding box center [460, 522] width 30 height 30
click at [401, 279] on button "d" at bounding box center [400, 273] width 43 height 43
click at [703, 277] on button "i" at bounding box center [698, 273] width 43 height 43
click at [237, 260] on button "a" at bounding box center [221, 273] width 43 height 43
click at [702, 281] on button "i" at bounding box center [698, 273] width 43 height 43
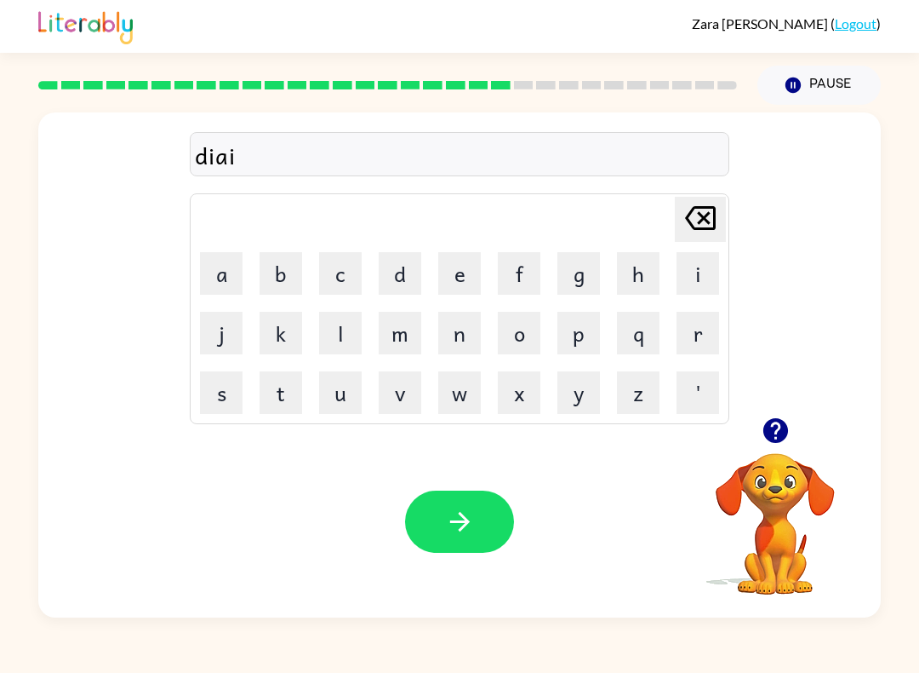
click at [461, 550] on button "button" at bounding box center [459, 521] width 109 height 62
click at [700, 329] on button "r" at bounding box center [698, 333] width 43 height 43
click at [522, 339] on button "o" at bounding box center [519, 333] width 43 height 43
click at [393, 256] on button "d" at bounding box center [400, 273] width 43 height 43
click at [449, 392] on button "w" at bounding box center [459, 392] width 43 height 43
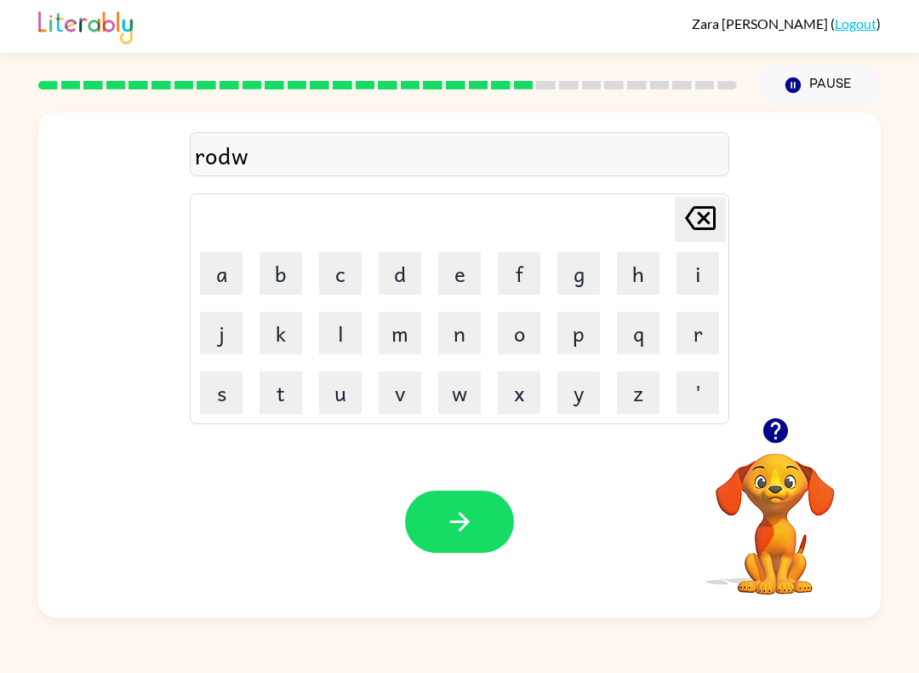
click at [223, 270] on button "a" at bounding box center [221, 273] width 43 height 43
click at [587, 395] on button "y" at bounding box center [579, 392] width 43 height 43
click at [447, 541] on button "button" at bounding box center [459, 521] width 109 height 62
click at [192, 404] on table "[PERSON_NAME] last character input a b c d e f g h i j k l m n o p q r s t u v …" at bounding box center [460, 308] width 538 height 229
click at [210, 389] on button "s" at bounding box center [221, 392] width 43 height 43
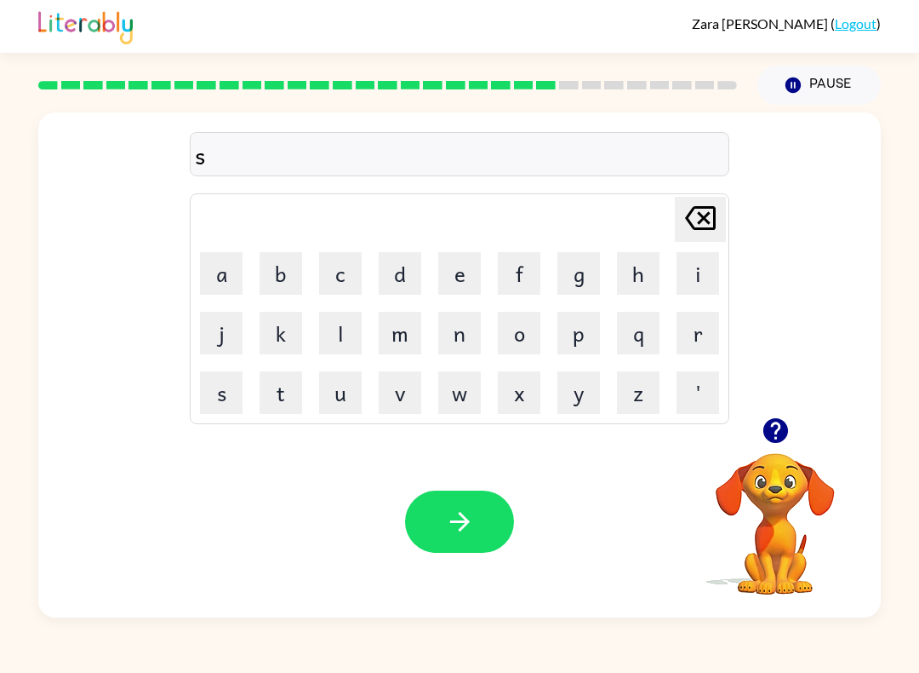
click at [648, 281] on button "h" at bounding box center [638, 273] width 43 height 43
click at [703, 278] on button "i" at bounding box center [698, 273] width 43 height 43
click at [401, 399] on button "v" at bounding box center [400, 392] width 43 height 43
click at [703, 345] on button "r" at bounding box center [698, 333] width 43 height 43
click at [456, 501] on button "button" at bounding box center [459, 521] width 109 height 62
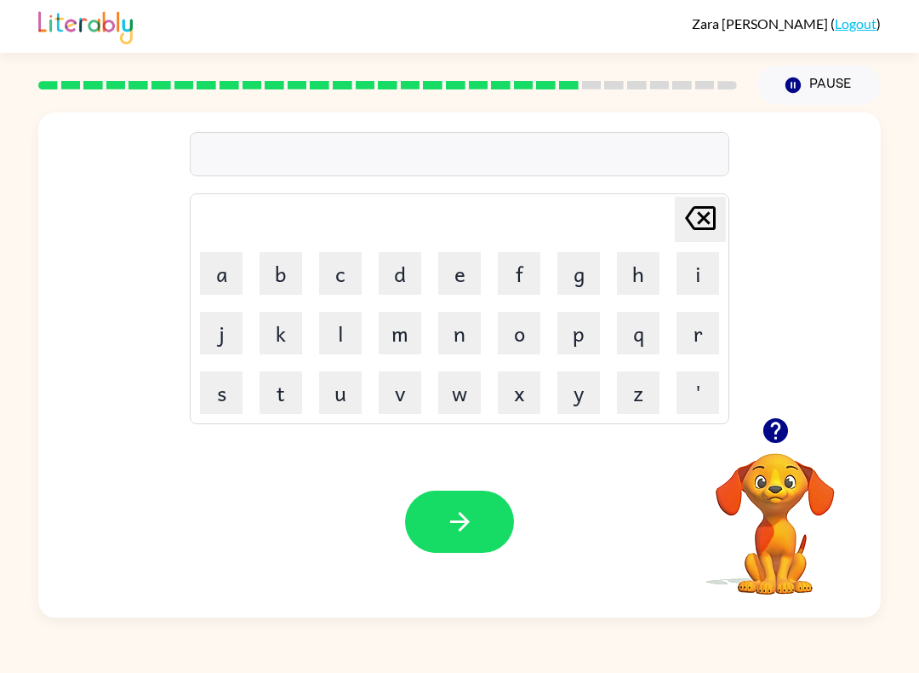
click at [219, 387] on button "s" at bounding box center [221, 392] width 43 height 43
click at [629, 272] on button "h" at bounding box center [638, 273] width 43 height 43
click at [205, 273] on button "a" at bounding box center [221, 273] width 43 height 43
click at [291, 331] on button "k" at bounding box center [281, 333] width 43 height 43
click at [706, 214] on icon "[PERSON_NAME] last character input" at bounding box center [700, 218] width 41 height 41
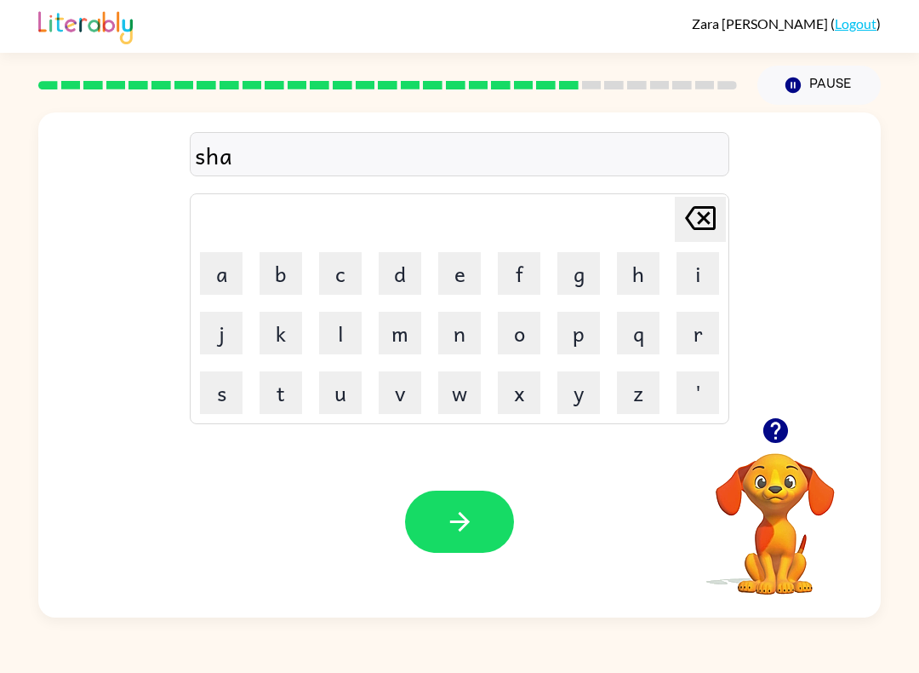
click at [340, 270] on button "c" at bounding box center [340, 273] width 43 height 43
click at [460, 521] on icon "button" at bounding box center [460, 522] width 30 height 30
click at [208, 400] on button "s" at bounding box center [221, 392] width 43 height 43
click at [350, 398] on button "u" at bounding box center [340, 392] width 43 height 43
click at [447, 324] on button "n" at bounding box center [459, 333] width 43 height 43
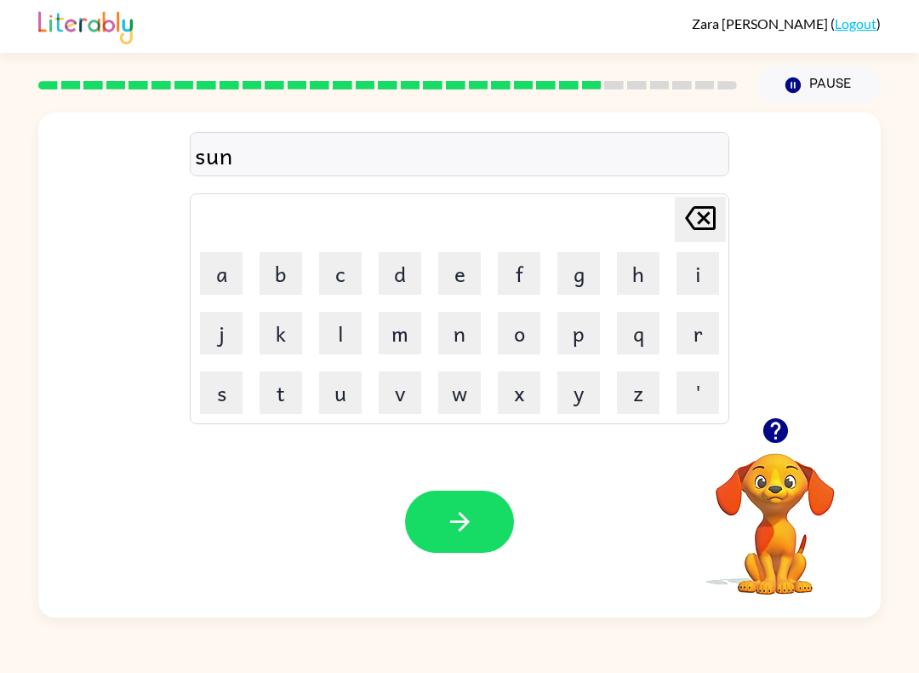
click at [335, 341] on button "l" at bounding box center [340, 333] width 43 height 43
click at [705, 266] on button "i" at bounding box center [698, 273] width 43 height 43
click at [280, 404] on button "t" at bounding box center [281, 392] width 43 height 43
click at [464, 541] on button "button" at bounding box center [459, 521] width 109 height 62
click at [719, 326] on button "r" at bounding box center [698, 333] width 43 height 43
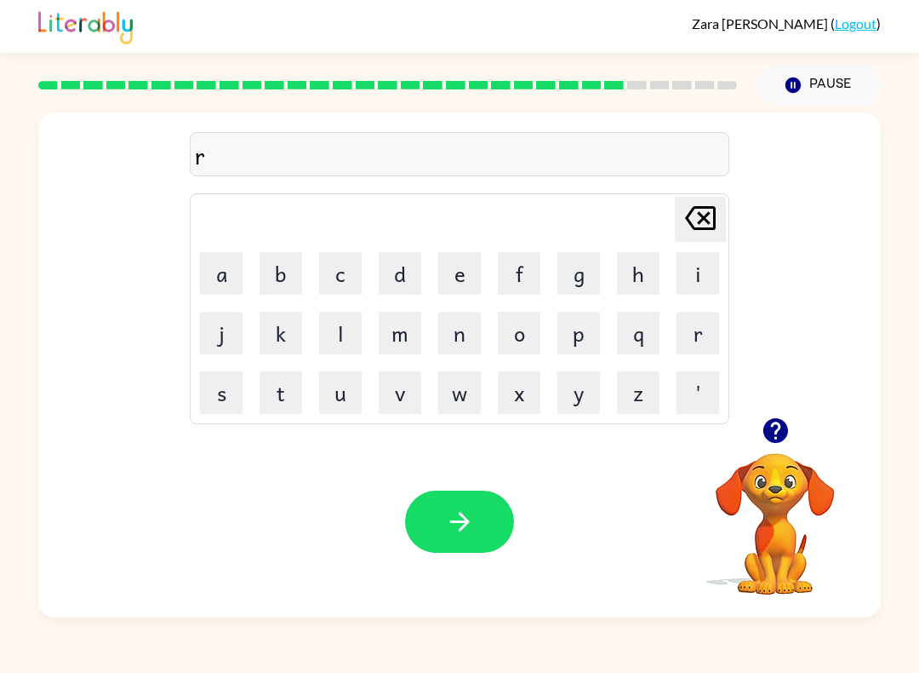
click at [234, 270] on button "a" at bounding box center [221, 273] width 43 height 43
click at [335, 272] on button "c" at bounding box center [340, 273] width 43 height 43
click at [278, 343] on button "k" at bounding box center [281, 333] width 43 height 43
click at [440, 526] on button "button" at bounding box center [459, 521] width 109 height 62
click at [292, 270] on button "b" at bounding box center [281, 273] width 43 height 43
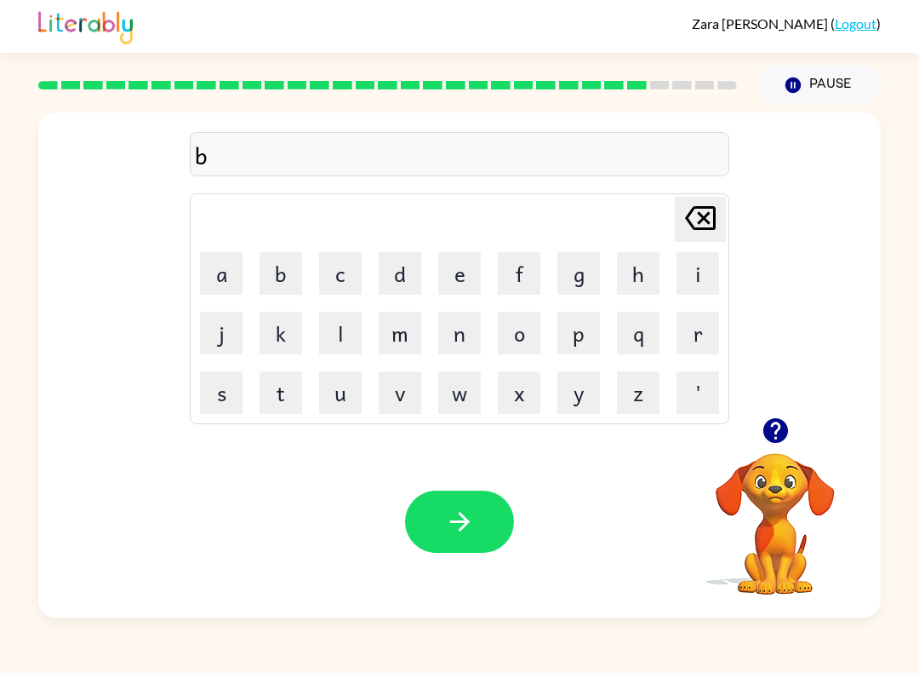
click at [451, 264] on button "e" at bounding box center [459, 273] width 43 height 43
click at [394, 270] on button "d" at bounding box center [400, 273] width 43 height 43
click at [699, 209] on icon at bounding box center [700, 218] width 31 height 24
click at [461, 258] on button "e" at bounding box center [459, 273] width 43 height 43
click at [457, 271] on button "e" at bounding box center [459, 273] width 43 height 43
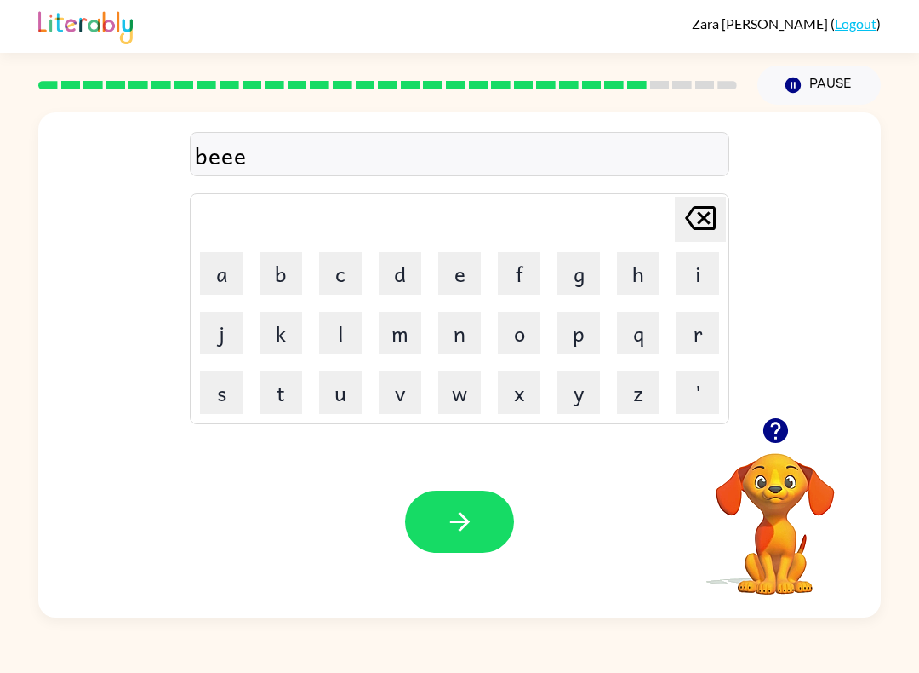
click at [696, 198] on icon "[PERSON_NAME] last character input" at bounding box center [700, 218] width 41 height 41
click at [402, 262] on button "d" at bounding box center [400, 273] width 43 height 43
click at [715, 638] on div "[PERSON_NAME] ( Logout ) Pause Pause beed Delete Delete last character input a …" at bounding box center [459, 336] width 919 height 673
click at [489, 498] on button "button" at bounding box center [459, 521] width 109 height 62
click at [280, 397] on button "t" at bounding box center [281, 392] width 43 height 43
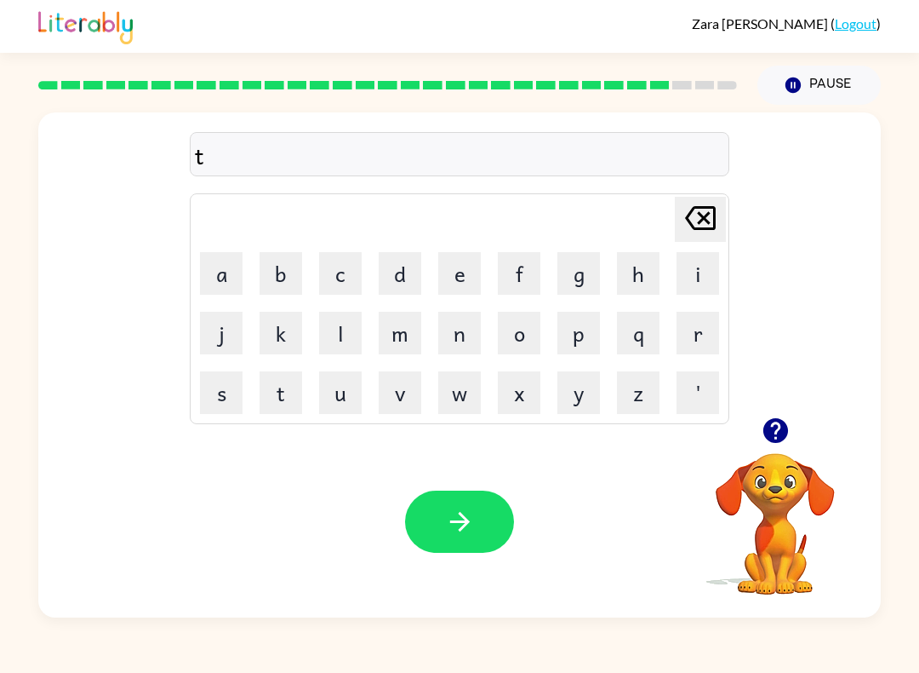
click at [644, 265] on button "h" at bounding box center [638, 273] width 43 height 43
click at [229, 255] on button "a" at bounding box center [221, 273] width 43 height 43
click at [286, 395] on button "t" at bounding box center [281, 392] width 43 height 43
click at [488, 528] on button "button" at bounding box center [459, 521] width 109 height 62
click at [206, 399] on button "s" at bounding box center [221, 392] width 43 height 43
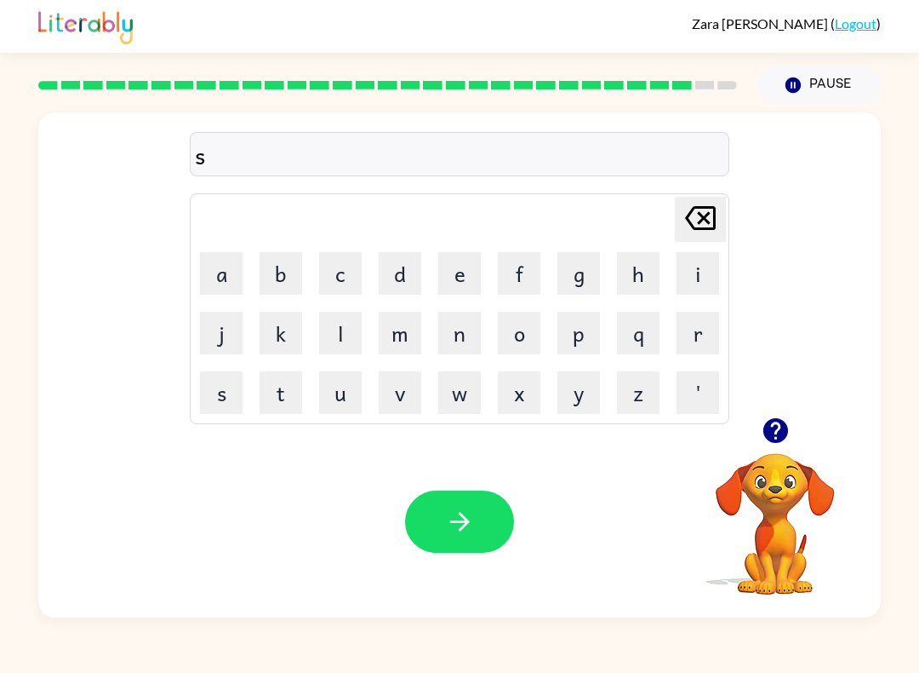
click at [700, 266] on button "i" at bounding box center [698, 273] width 43 height 43
click at [321, 332] on button "l" at bounding box center [340, 333] width 43 height 43
click at [344, 283] on button "c" at bounding box center [340, 273] width 43 height 43
click at [281, 339] on button "k" at bounding box center [281, 333] width 43 height 43
click at [689, 190] on div "silck Delete Delete last character input a b c d e f g h i j k l m n o p q r s …" at bounding box center [460, 265] width 540 height 318
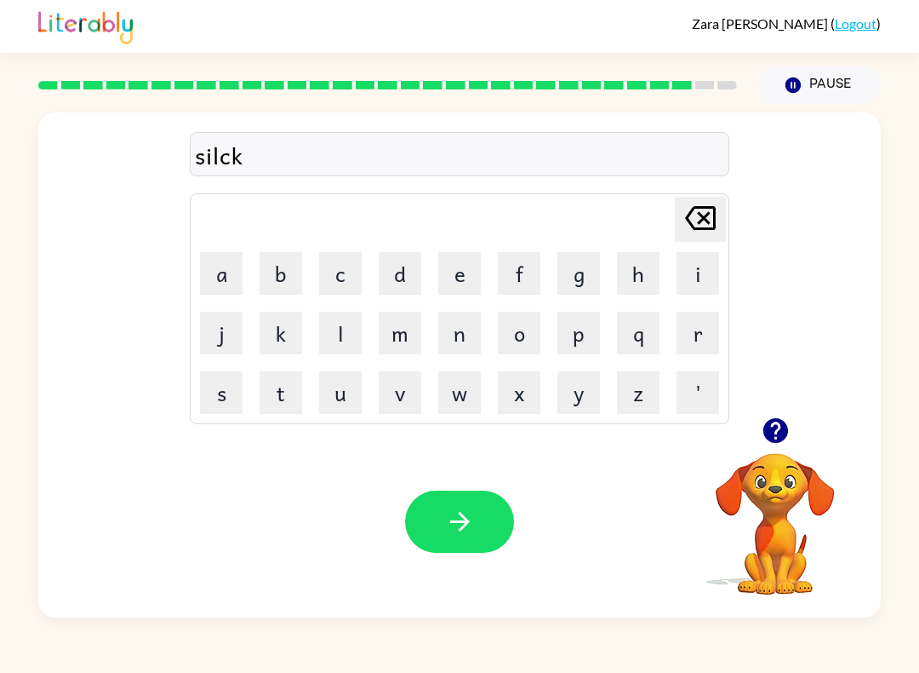
click at [708, 207] on icon at bounding box center [700, 218] width 31 height 24
click at [683, 220] on icon "[PERSON_NAME] last character input" at bounding box center [700, 218] width 41 height 41
click at [293, 326] on button "k" at bounding box center [281, 333] width 43 height 43
click at [448, 524] on icon "button" at bounding box center [460, 522] width 30 height 30
click at [704, 340] on button "r" at bounding box center [698, 333] width 43 height 43
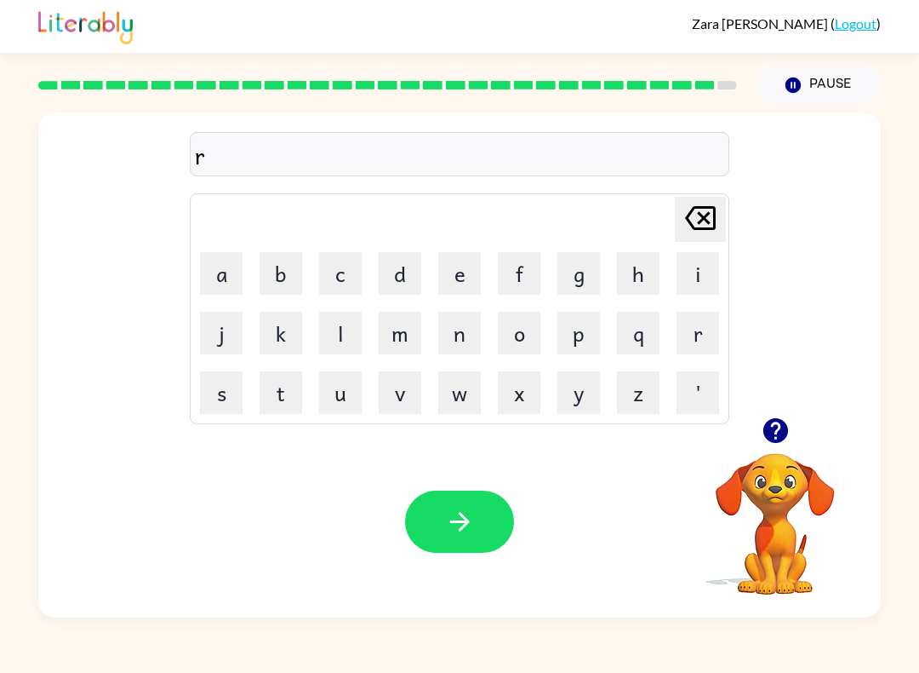
click at [528, 334] on button "o" at bounding box center [519, 333] width 43 height 43
click at [523, 338] on button "o" at bounding box center [519, 333] width 43 height 43
click at [339, 337] on button "l" at bounding box center [340, 333] width 43 height 43
click at [455, 511] on icon "button" at bounding box center [460, 522] width 30 height 30
